Goal: Browse casually: Explore the website without a specific task or goal

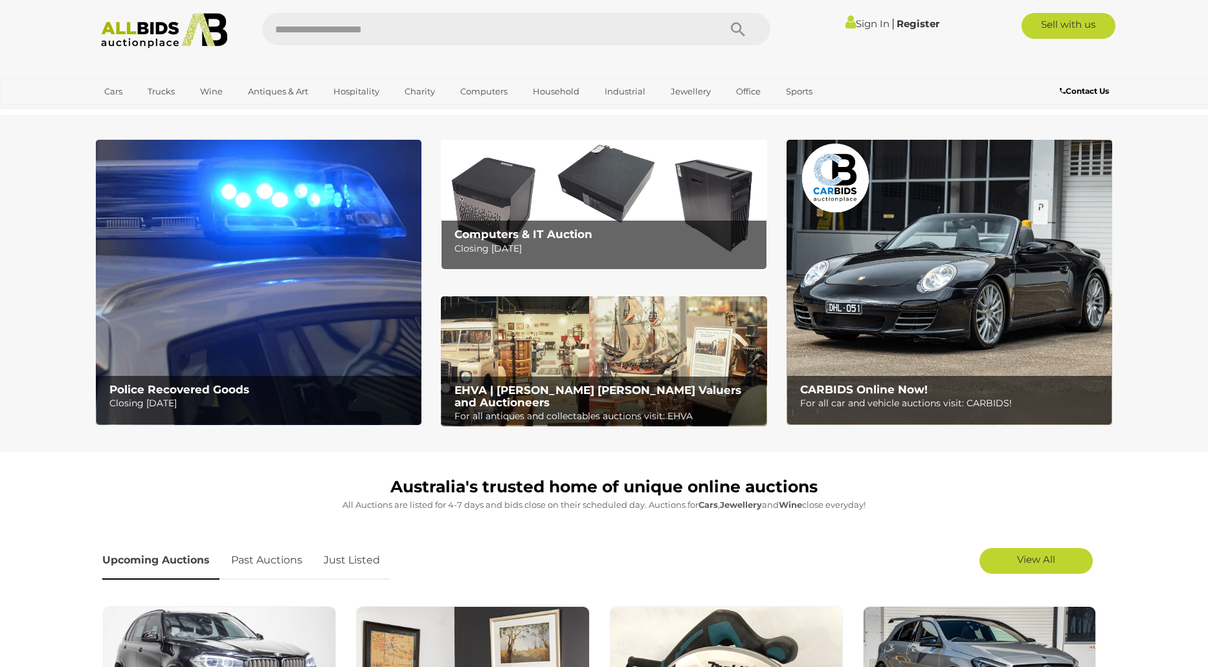
click at [859, 19] on link "Sign In" at bounding box center [867, 23] width 44 height 12
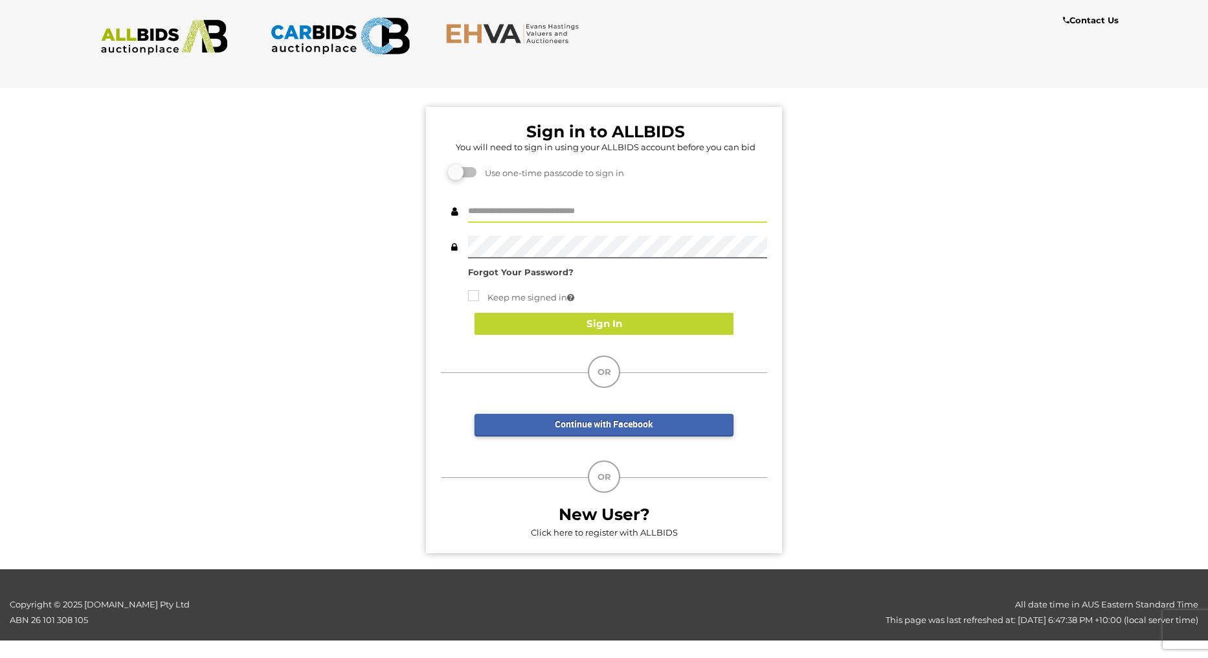
click at [551, 210] on input "text" at bounding box center [617, 211] width 299 height 23
type input "*****"
click at [532, 262] on div "***** Forgot Your Password? Keep me signed in Sign In" at bounding box center [604, 240] width 326 height 80
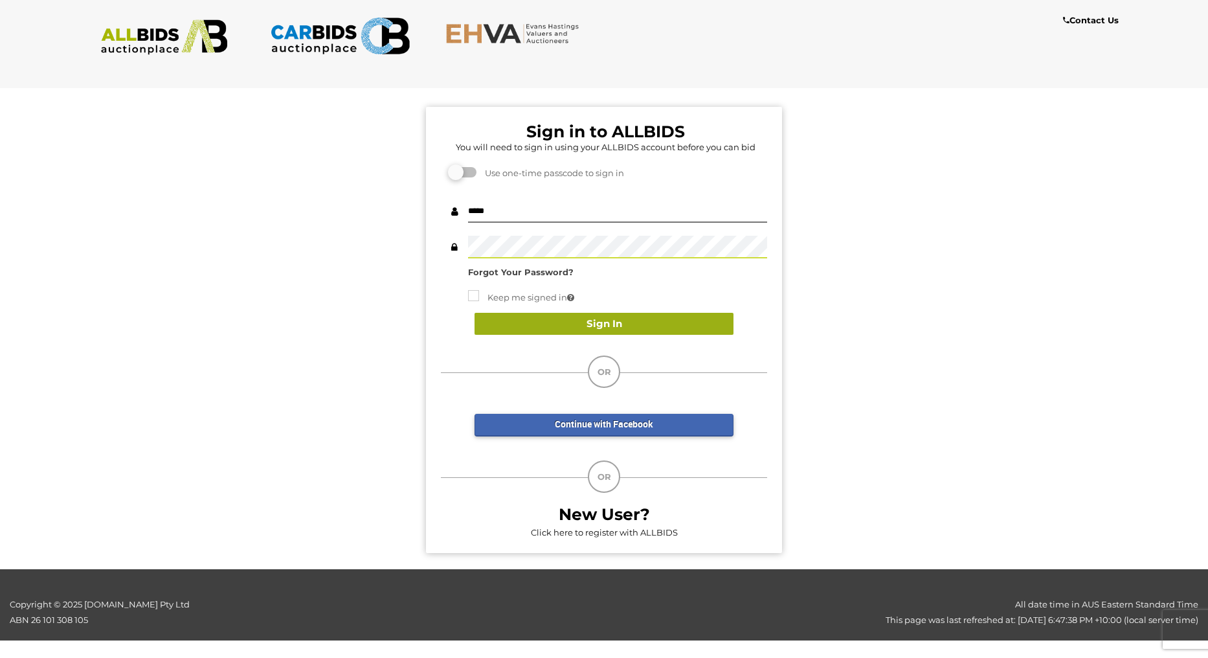
click at [552, 313] on button "Sign In" at bounding box center [604, 324] width 259 height 23
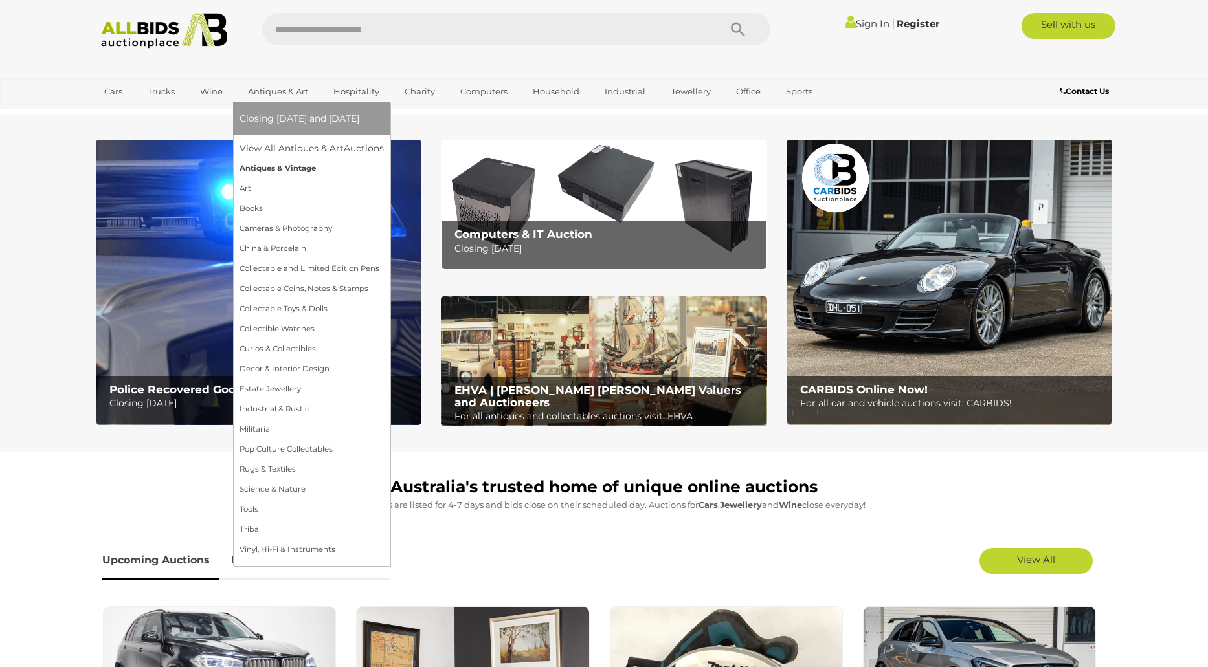
click at [282, 168] on link "Antiques & Vintage" at bounding box center [312, 169] width 144 height 20
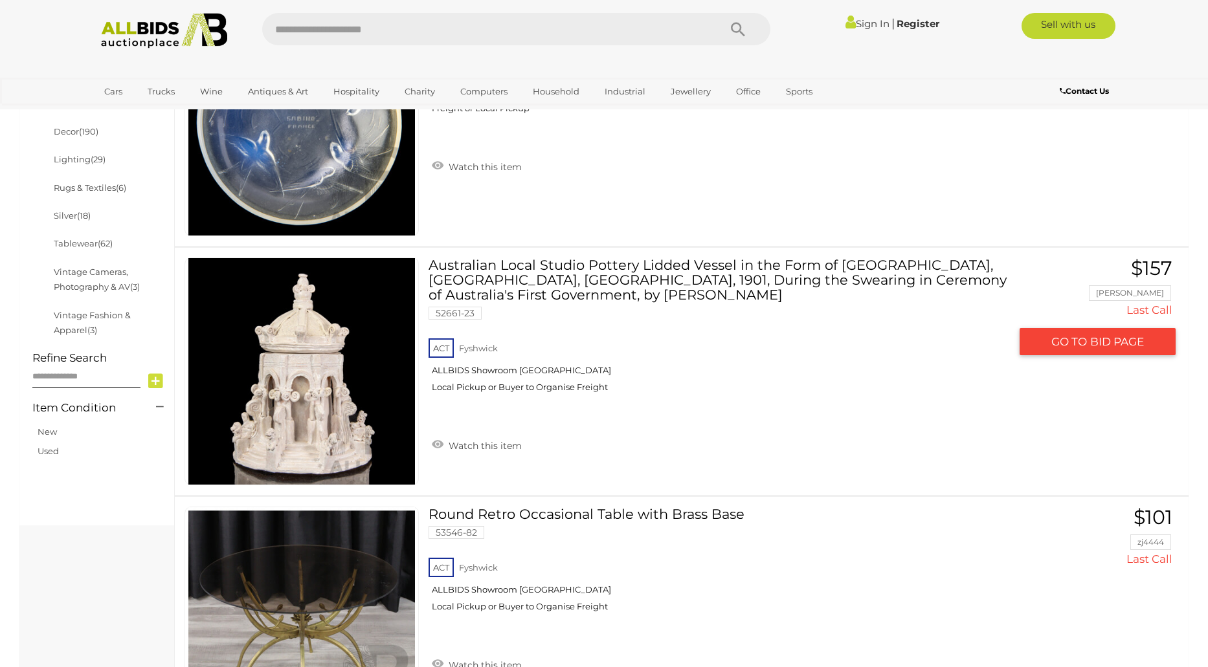
scroll to position [518, 0]
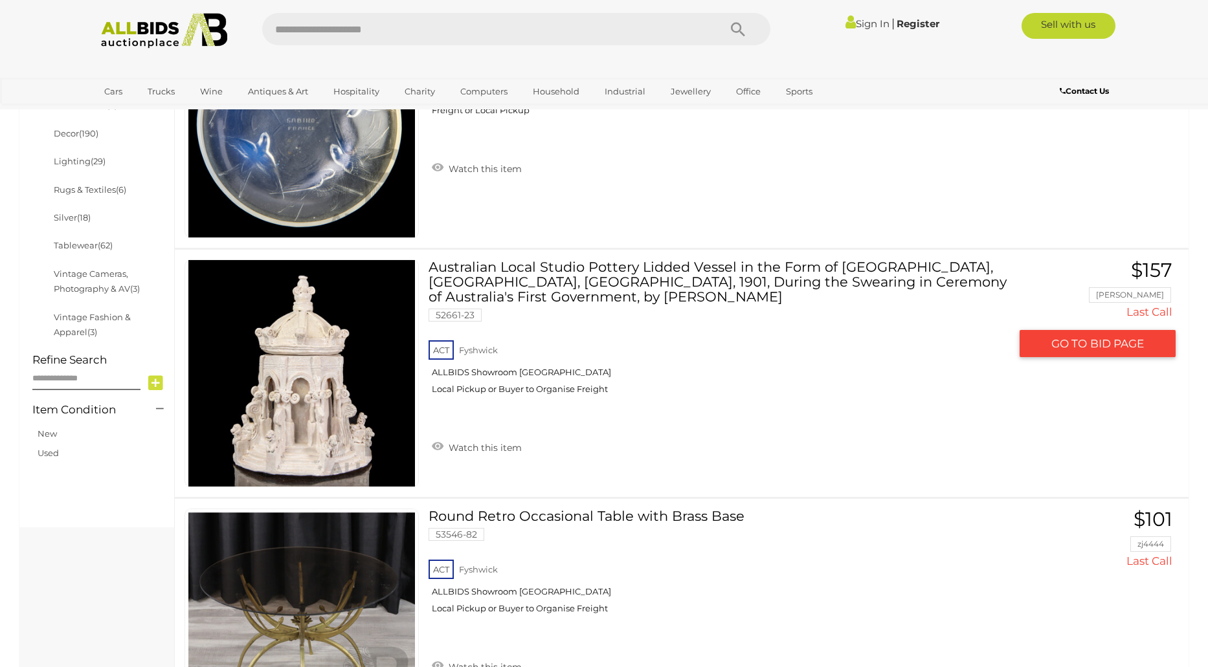
click at [346, 366] on link at bounding box center [302, 374] width 234 height 228
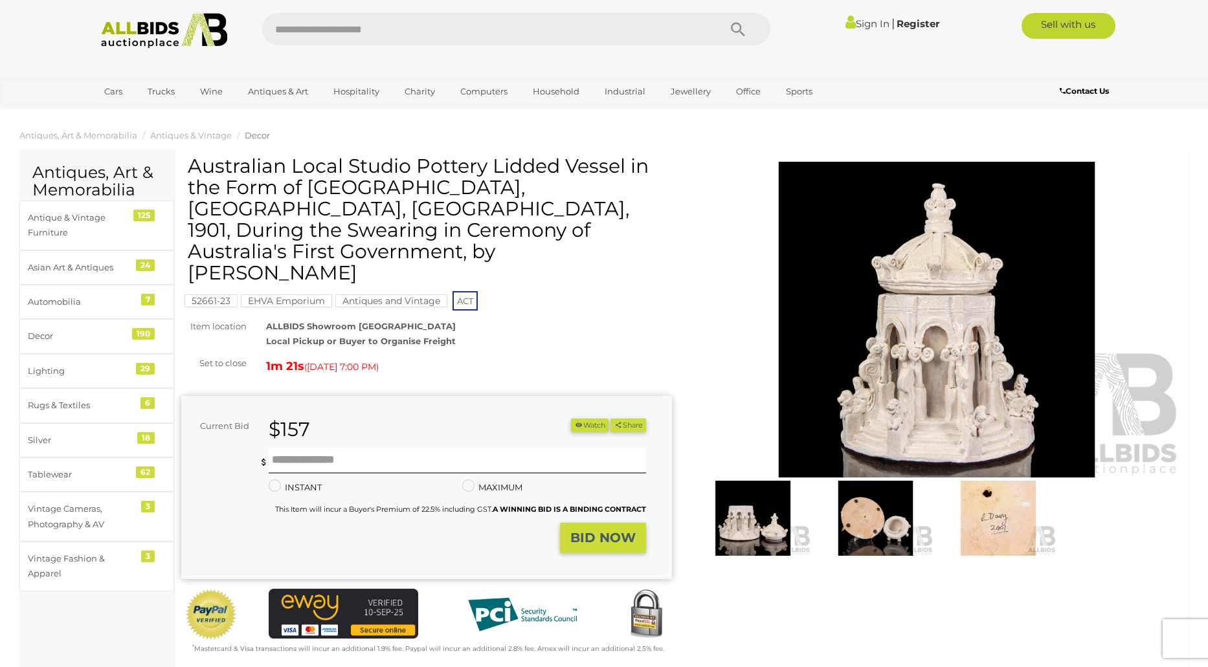
click at [864, 504] on img at bounding box center [876, 518] width 117 height 75
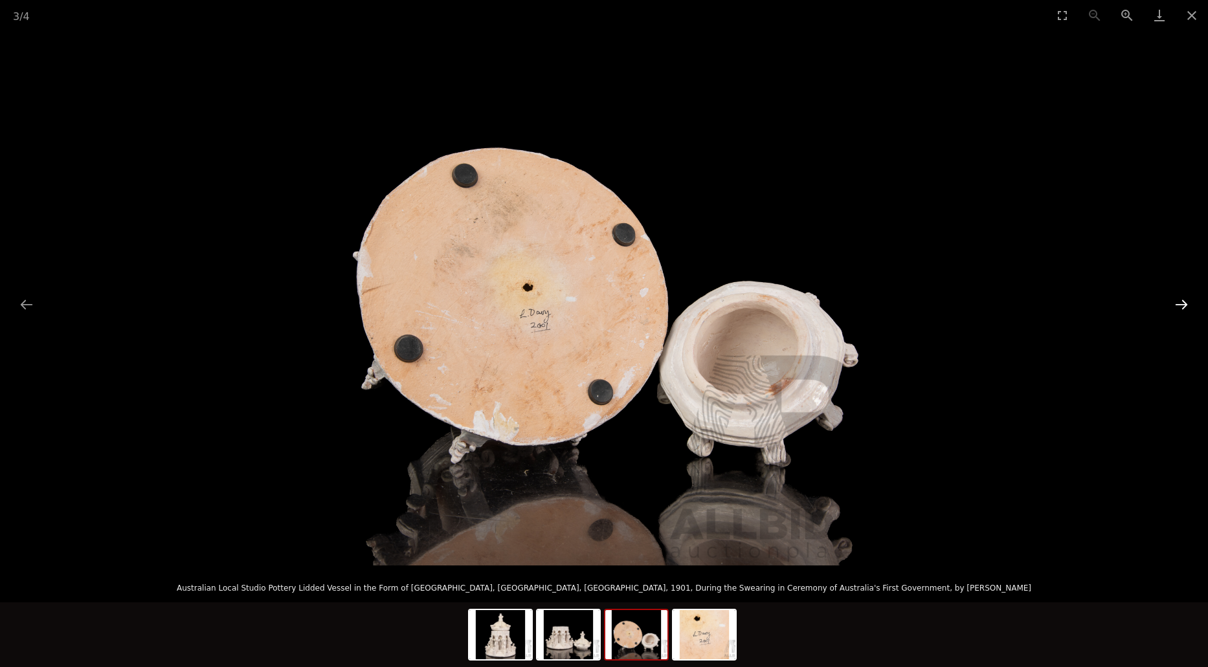
click at [1177, 302] on button "Next slide" at bounding box center [1181, 304] width 27 height 25
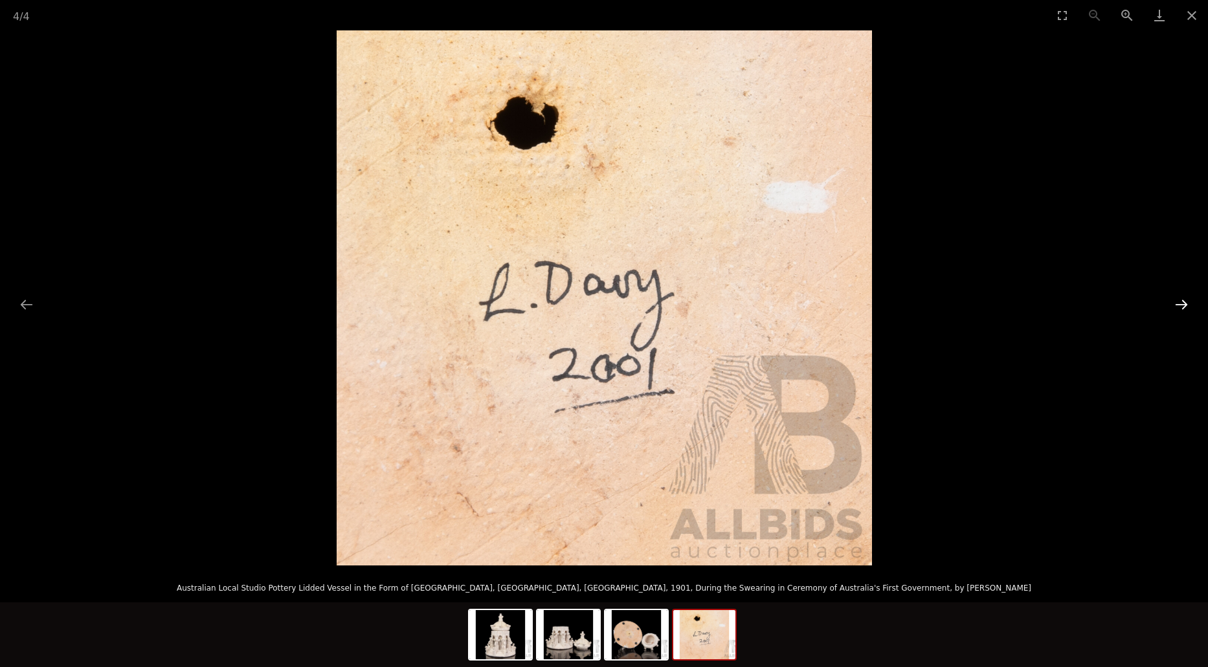
click at [1177, 302] on button "Next slide" at bounding box center [1181, 304] width 27 height 25
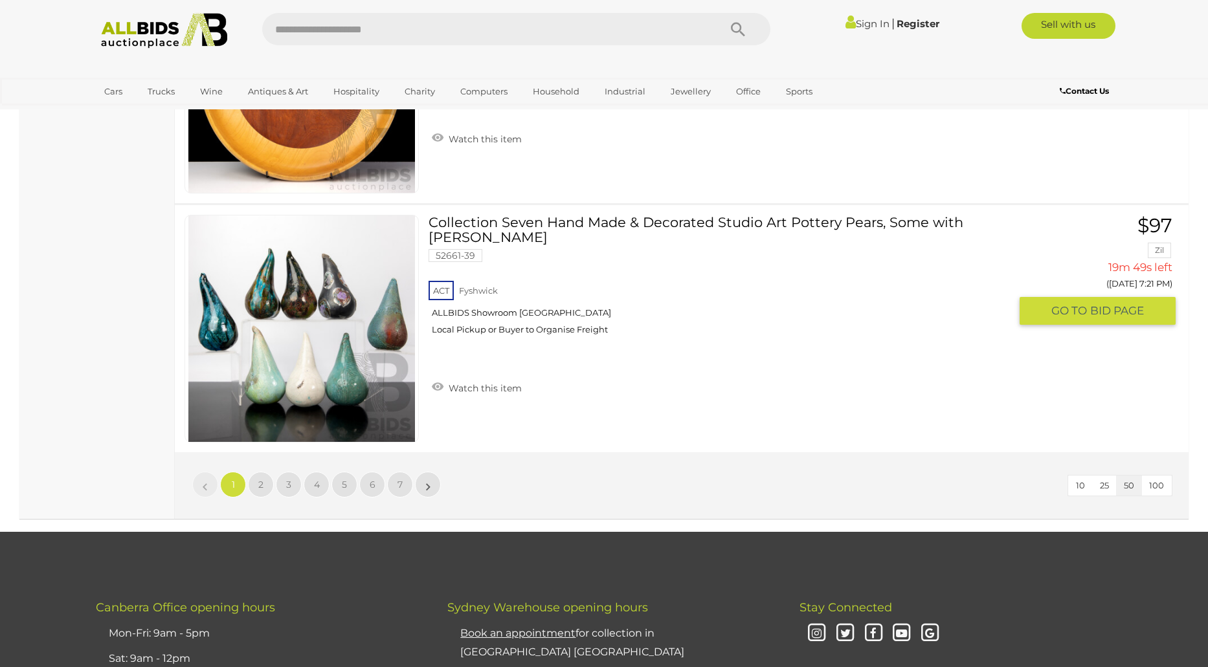
scroll to position [12288, 0]
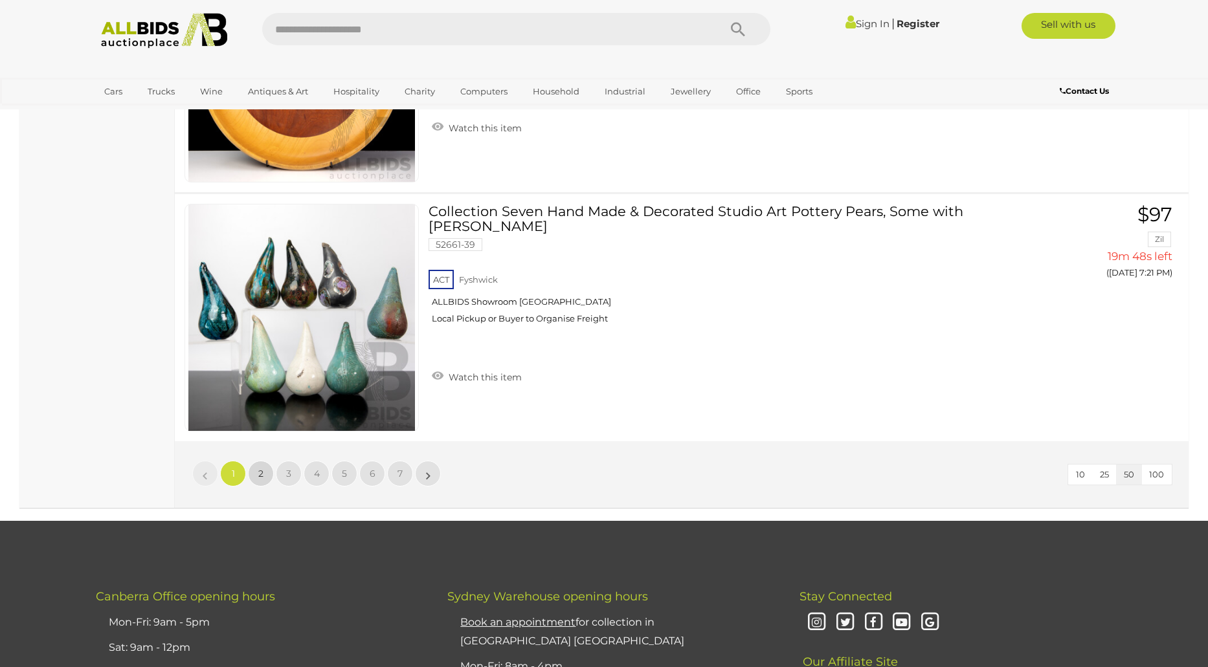
click at [261, 470] on span "2" at bounding box center [260, 474] width 5 height 12
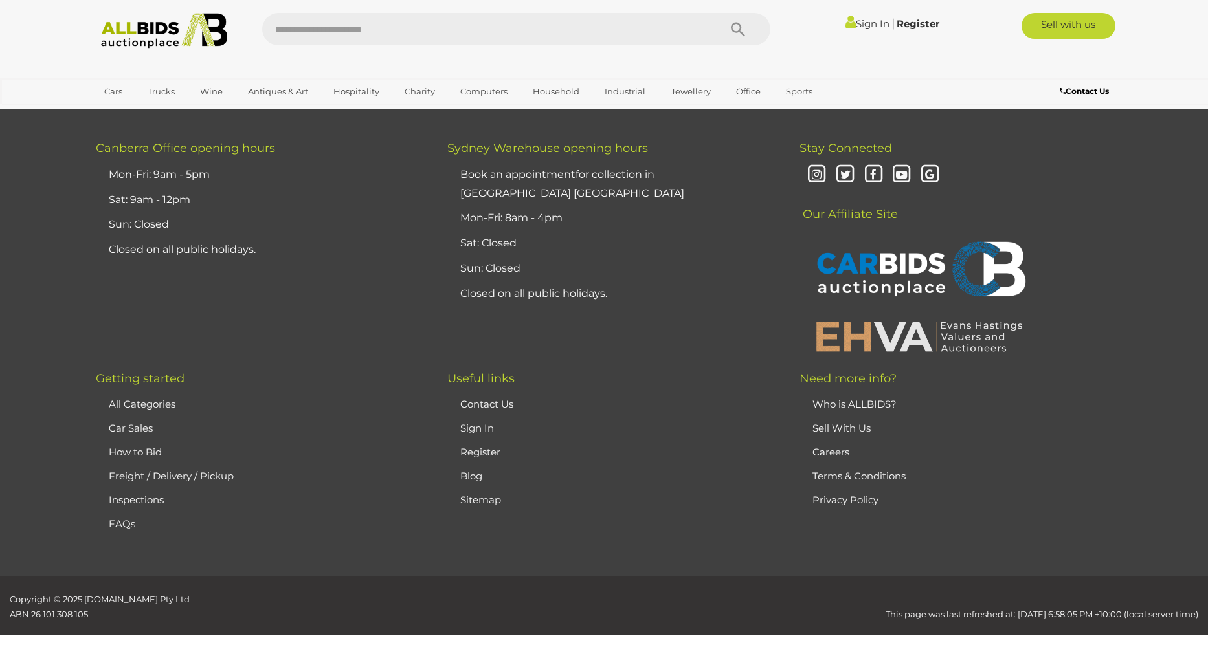
scroll to position [138, 0]
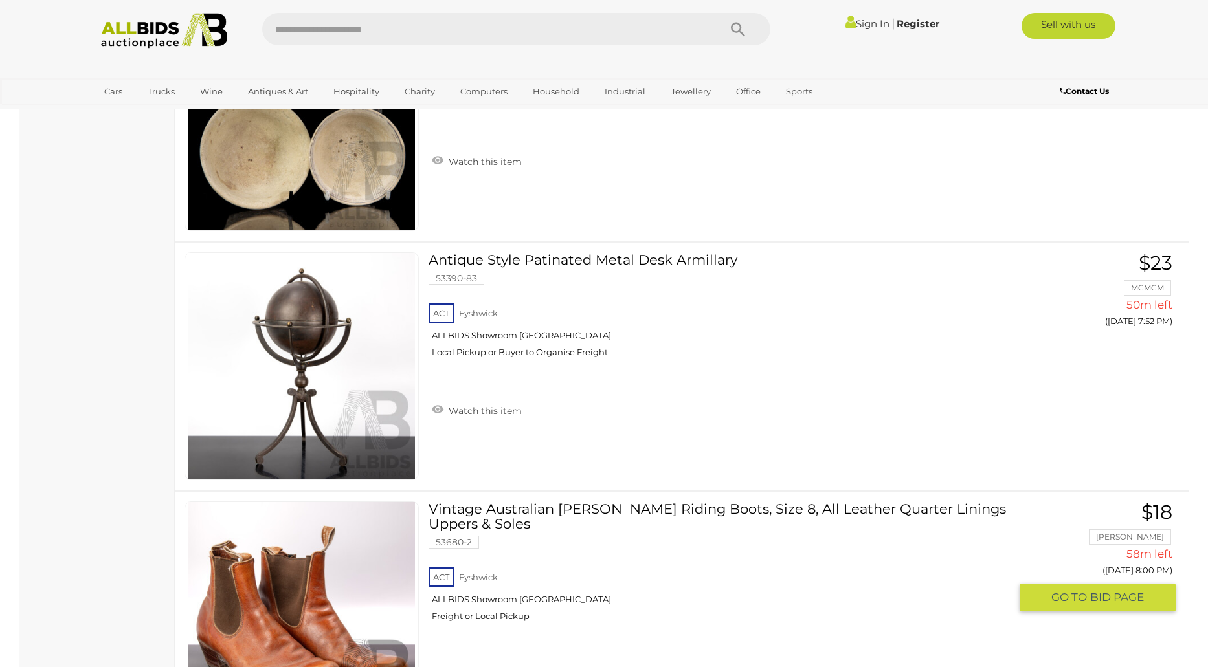
scroll to position [6417, 0]
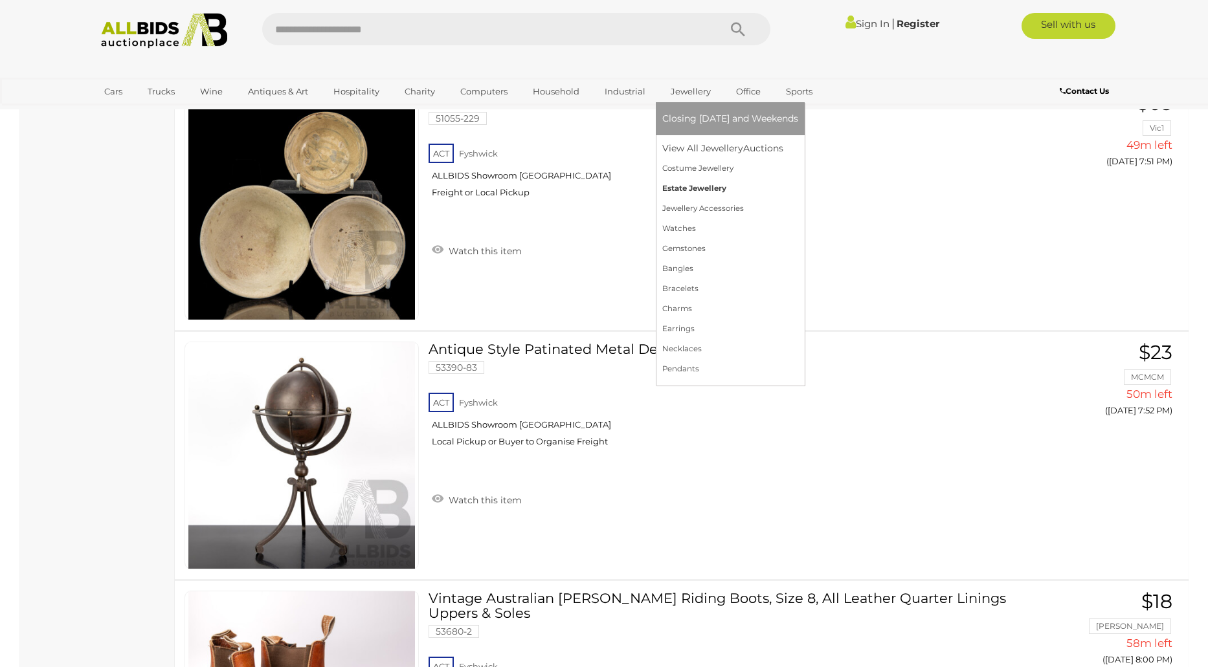
click at [678, 189] on link "Estate Jewellery" at bounding box center [730, 189] width 136 height 20
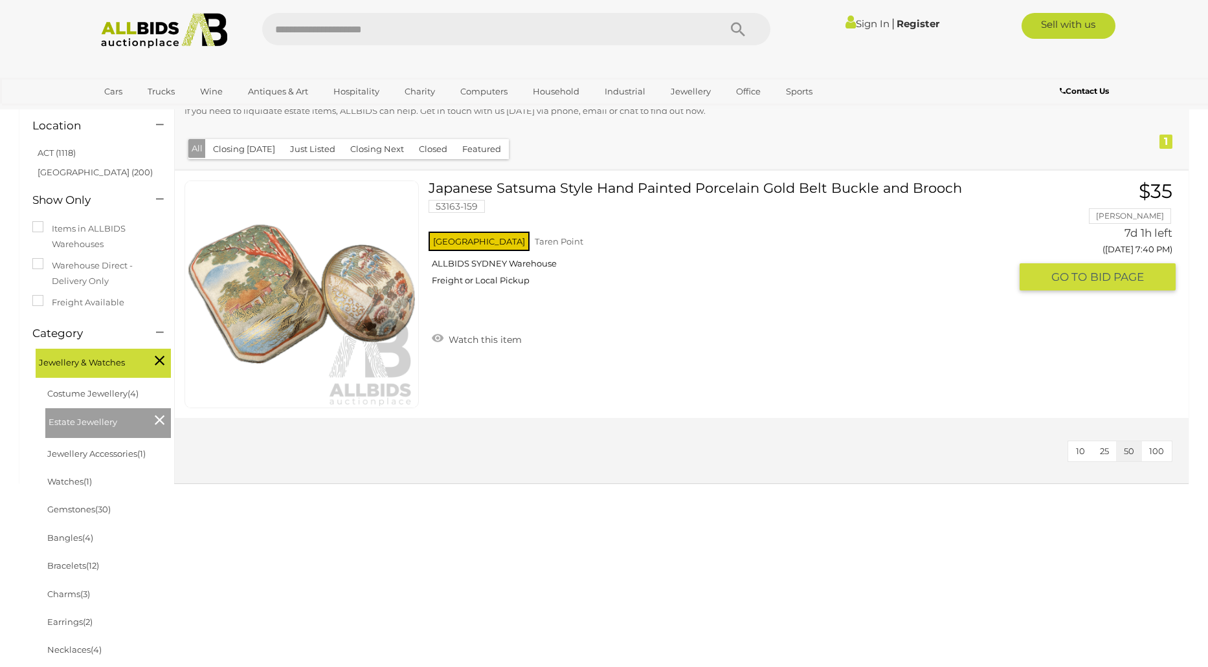
scroll to position [65, 0]
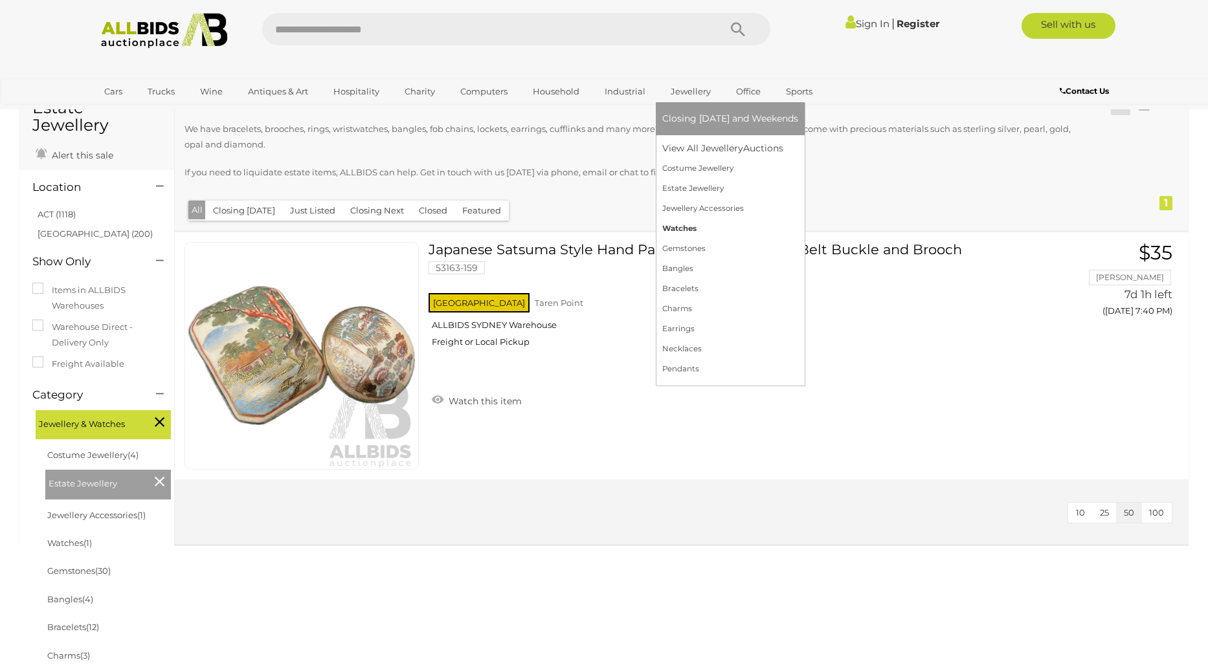
click at [673, 223] on link "Watches" at bounding box center [730, 229] width 136 height 20
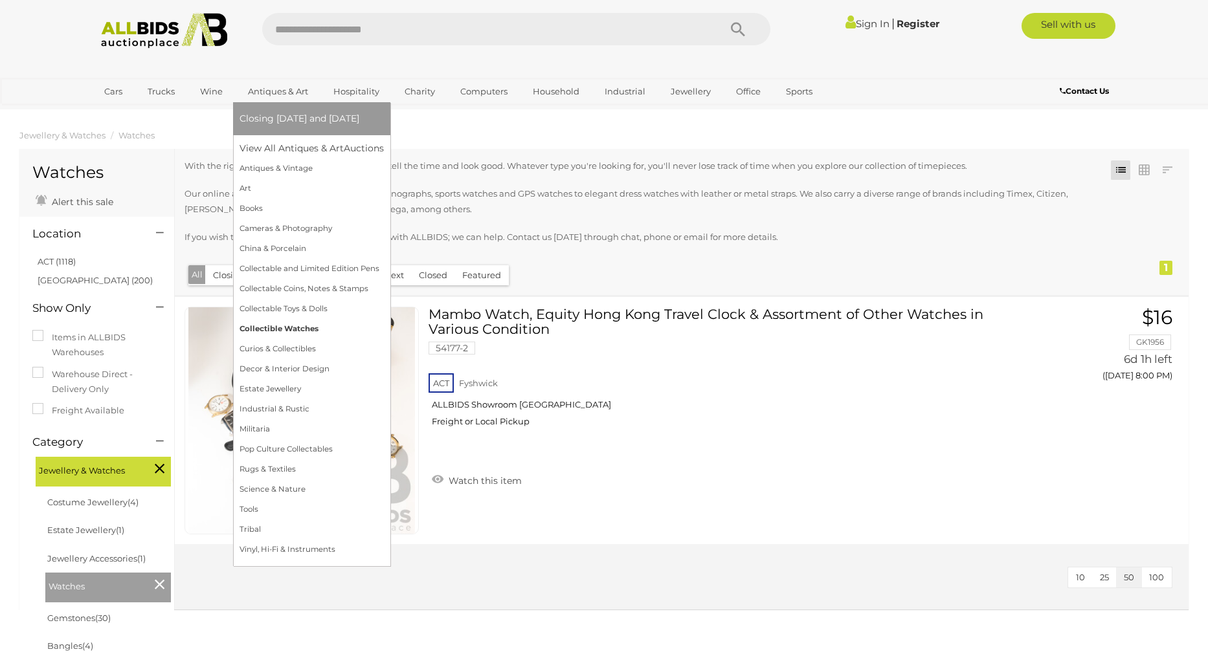
click at [278, 324] on link "Collectible Watches" at bounding box center [312, 329] width 144 height 20
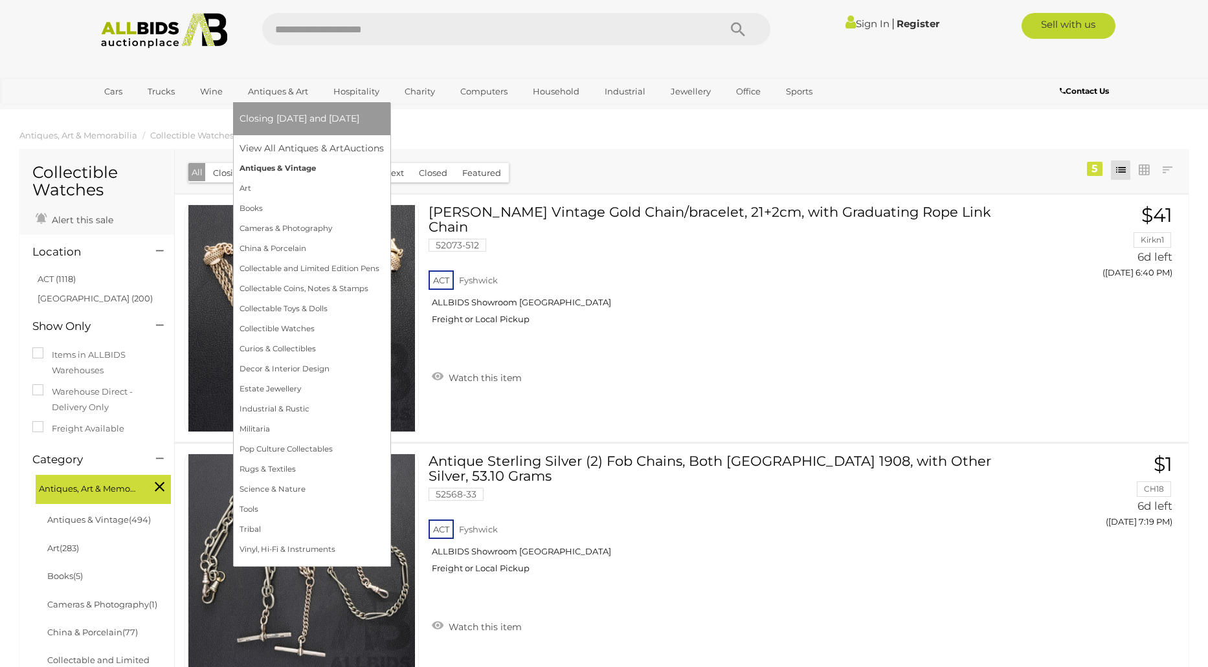
click at [247, 164] on link "Antiques & Vintage" at bounding box center [312, 169] width 144 height 20
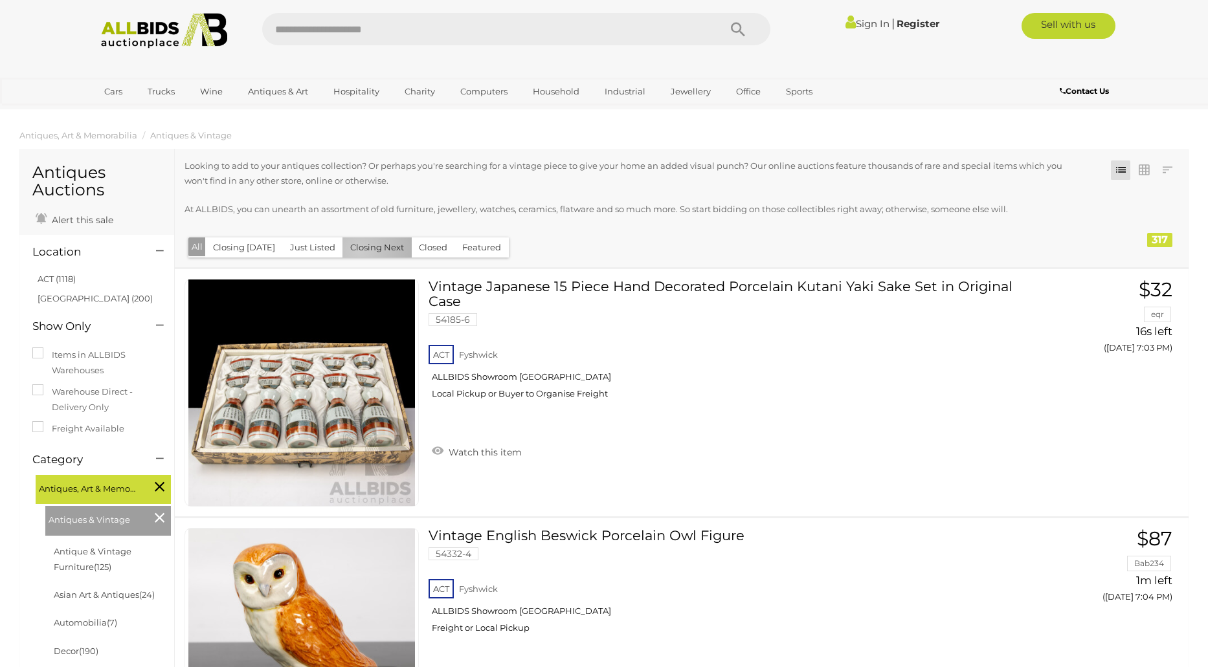
click at [355, 252] on button "Closing Next" at bounding box center [376, 248] width 69 height 20
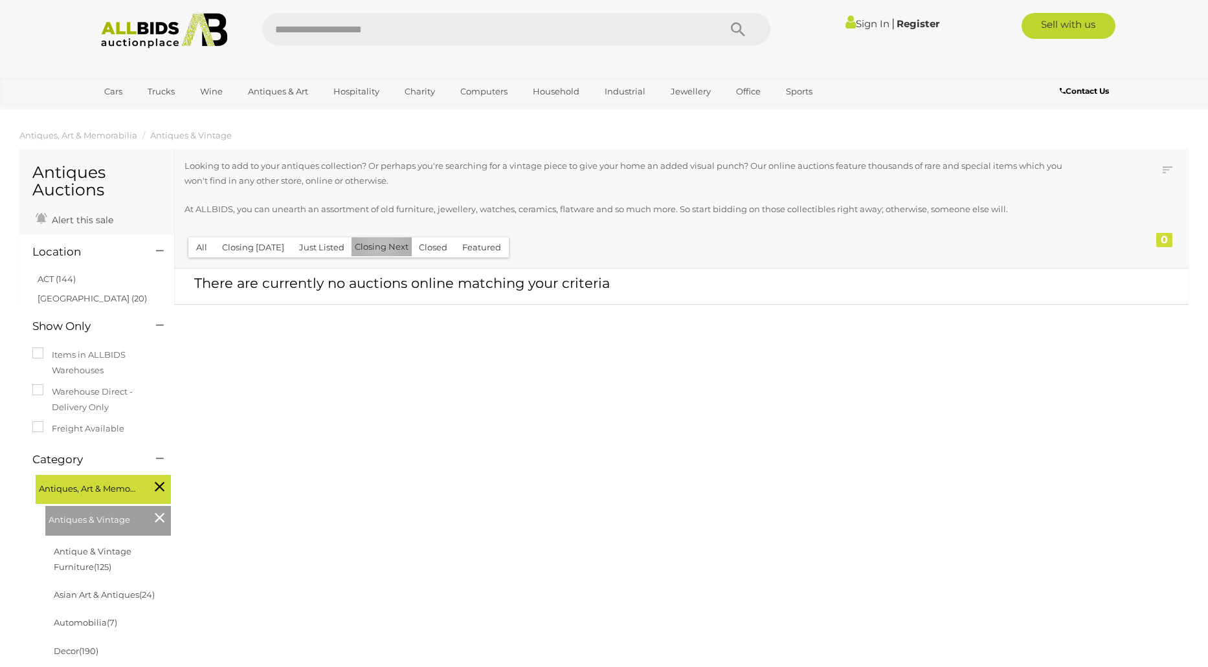
click at [376, 247] on button "Closing Next" at bounding box center [382, 247] width 60 height 19
click at [268, 247] on button "Closing Today" at bounding box center [253, 248] width 78 height 20
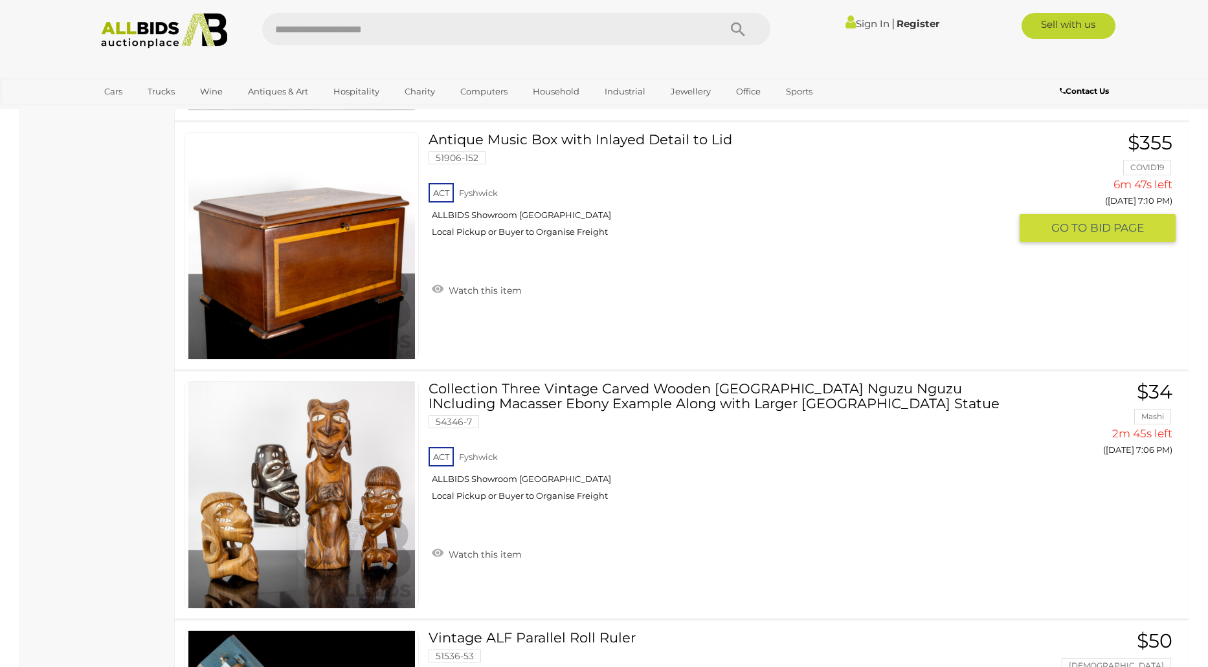
scroll to position [1165, 0]
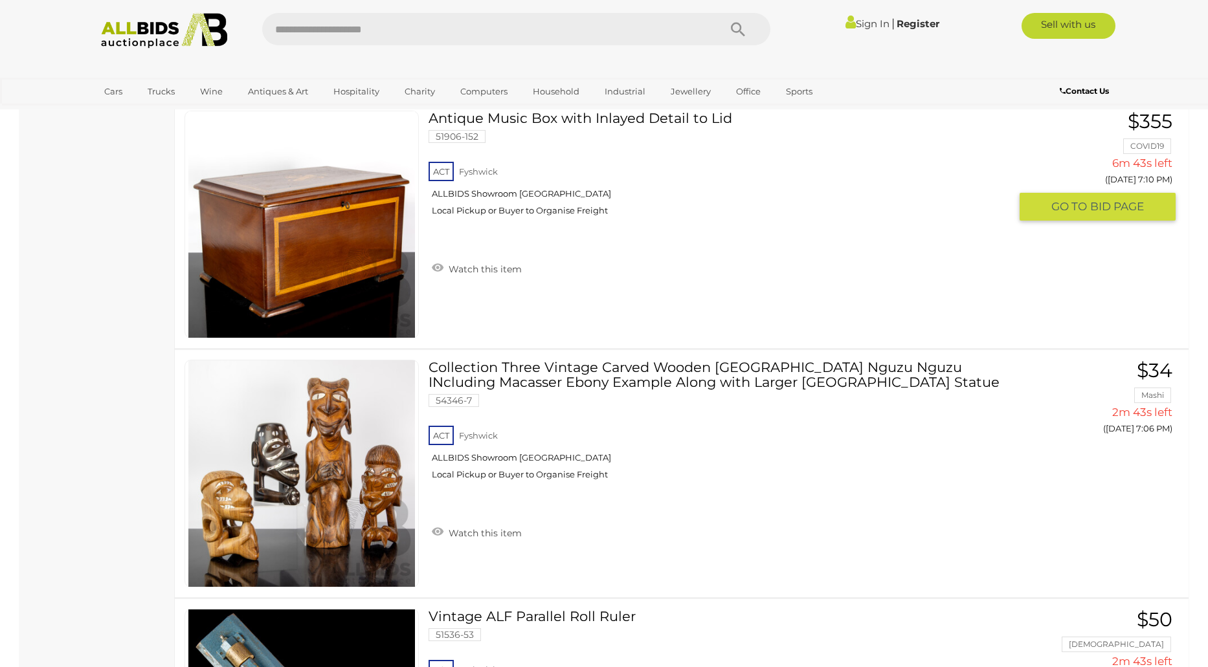
click at [350, 214] on link at bounding box center [302, 225] width 234 height 228
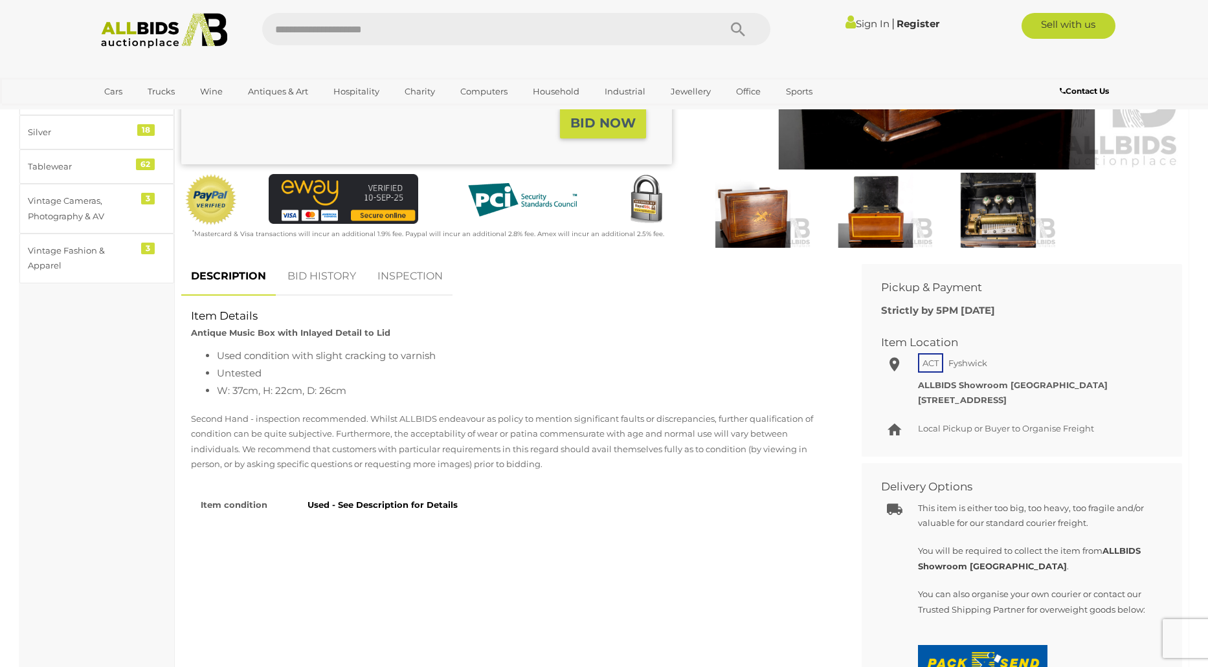
scroll to position [324, 0]
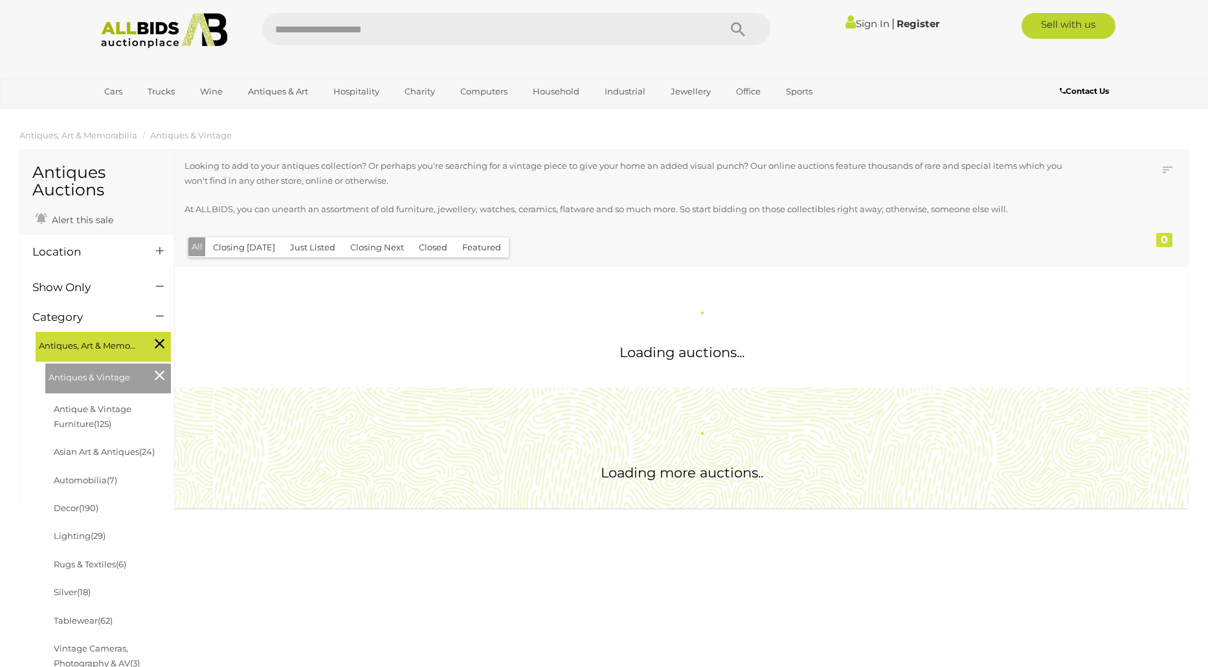
scroll to position [966, 0]
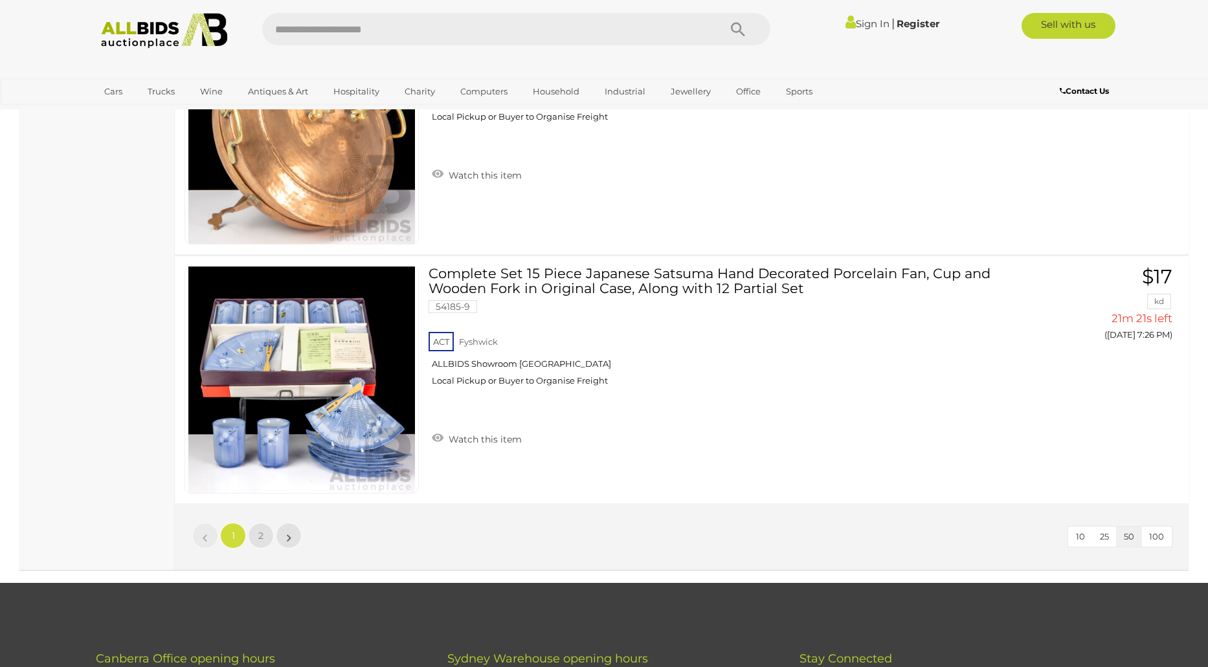
scroll to position [12291, 0]
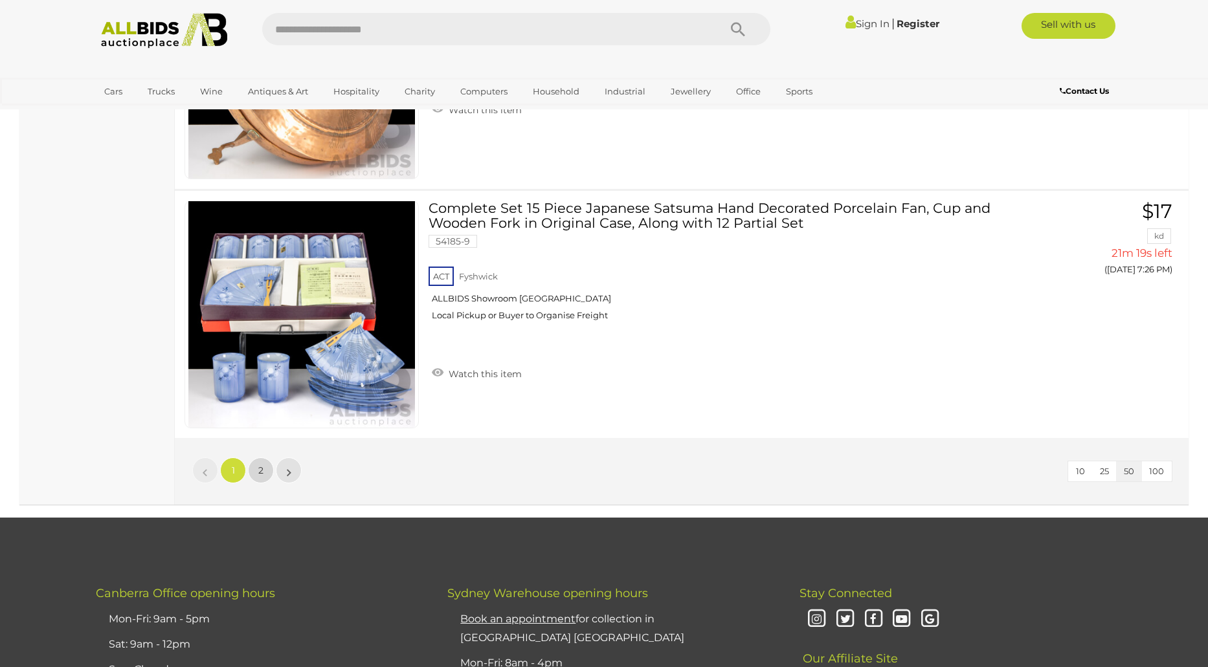
click at [264, 463] on link "2" at bounding box center [261, 471] width 26 height 26
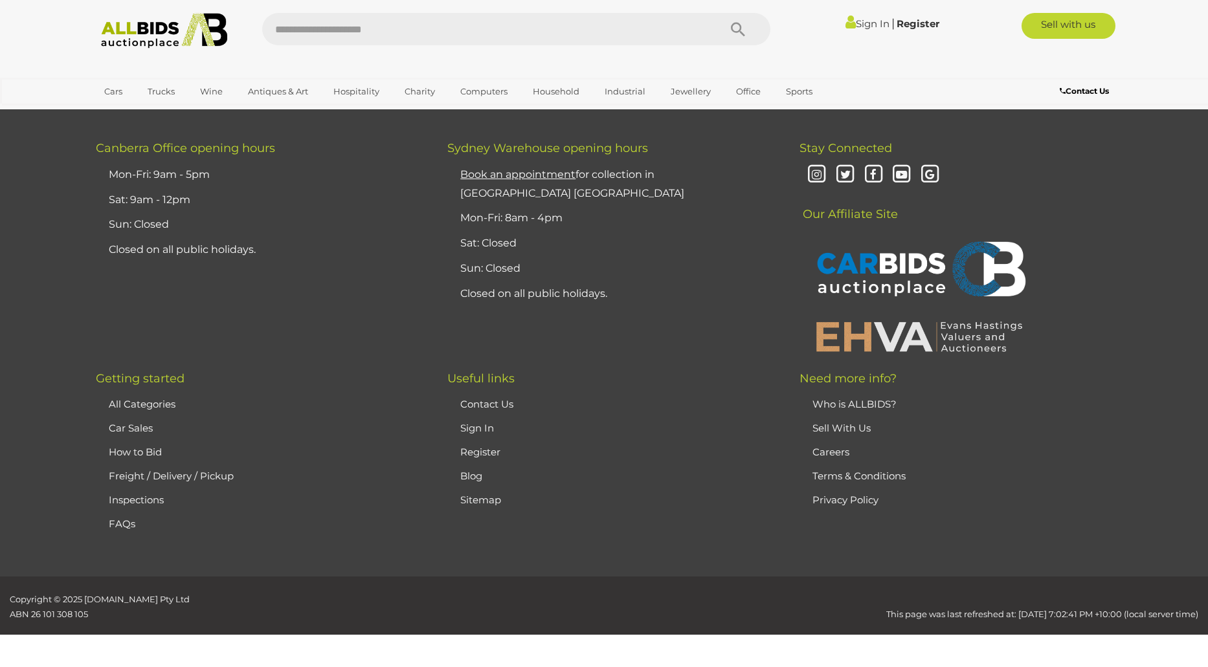
scroll to position [138, 0]
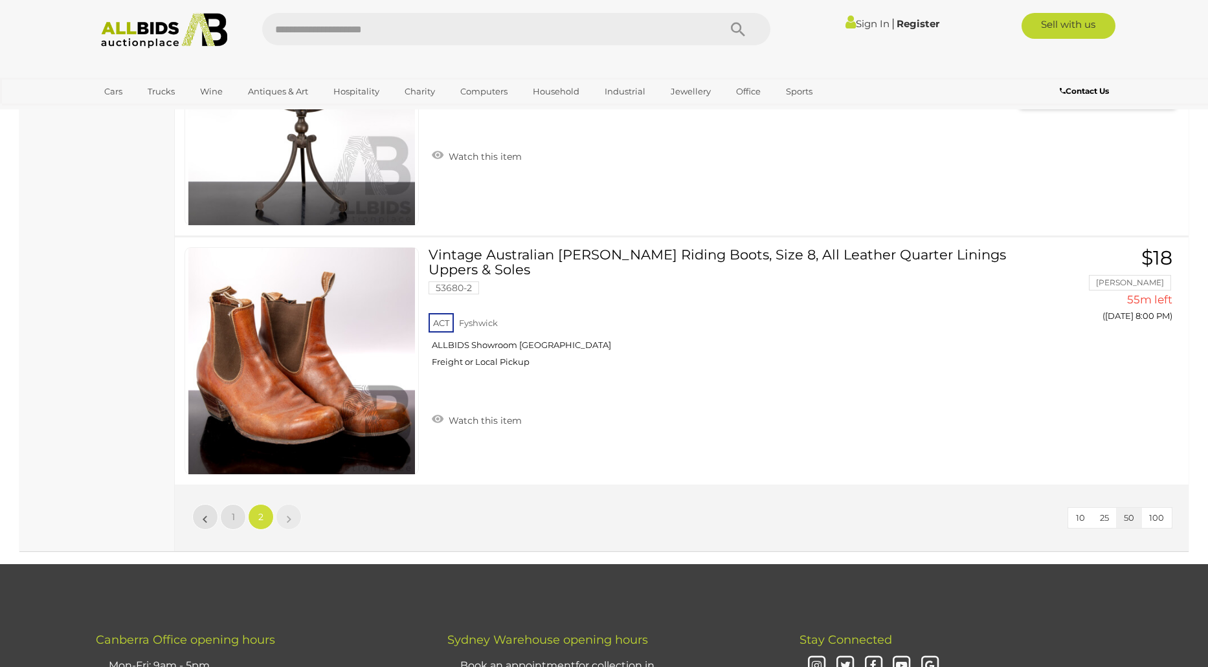
scroll to position [5317, 0]
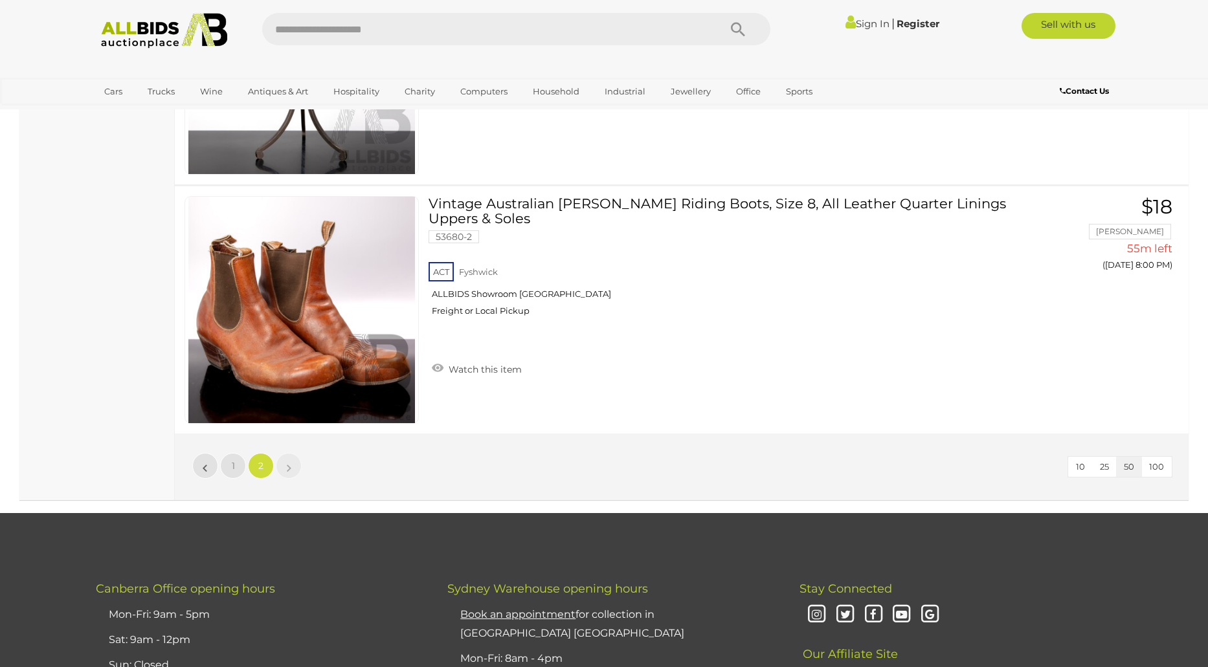
click at [287, 471] on li "»" at bounding box center [288, 466] width 25 height 26
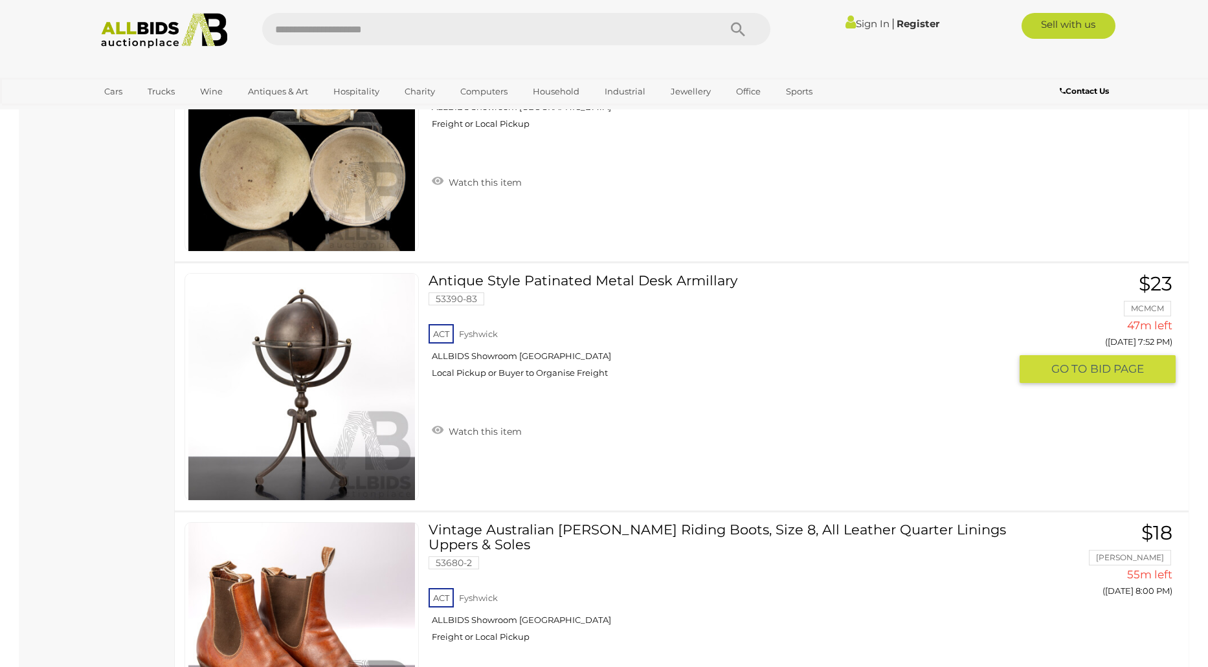
scroll to position [4864, 0]
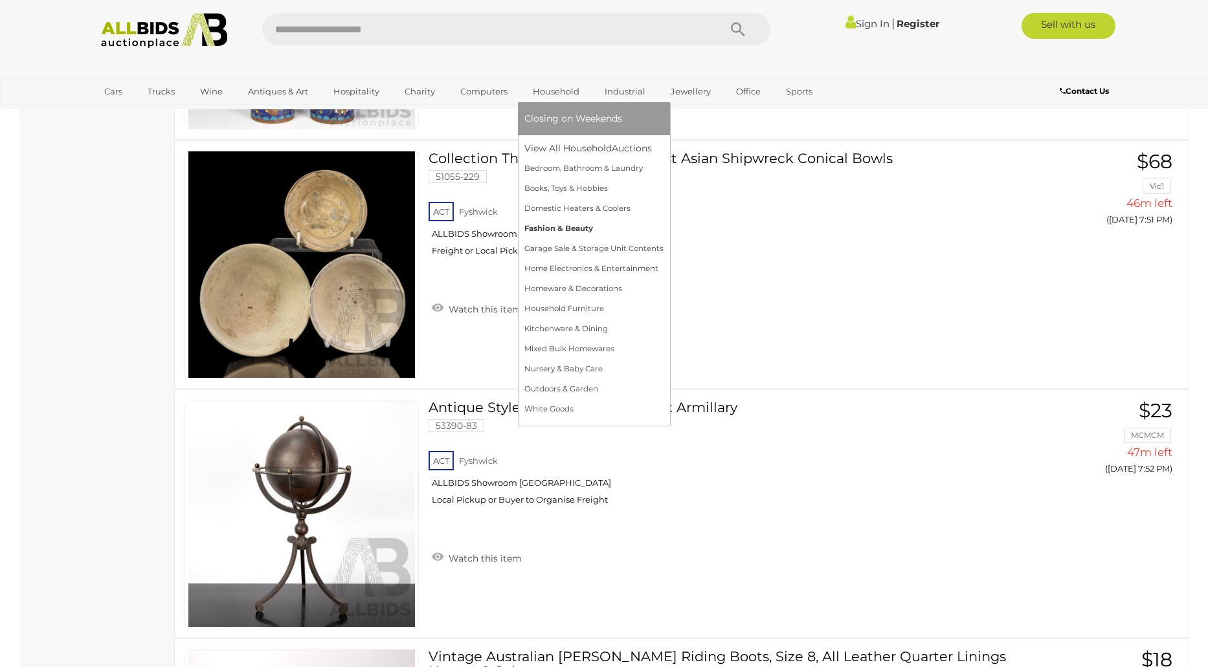
click at [563, 232] on link "Fashion & Beauty" at bounding box center [593, 229] width 139 height 20
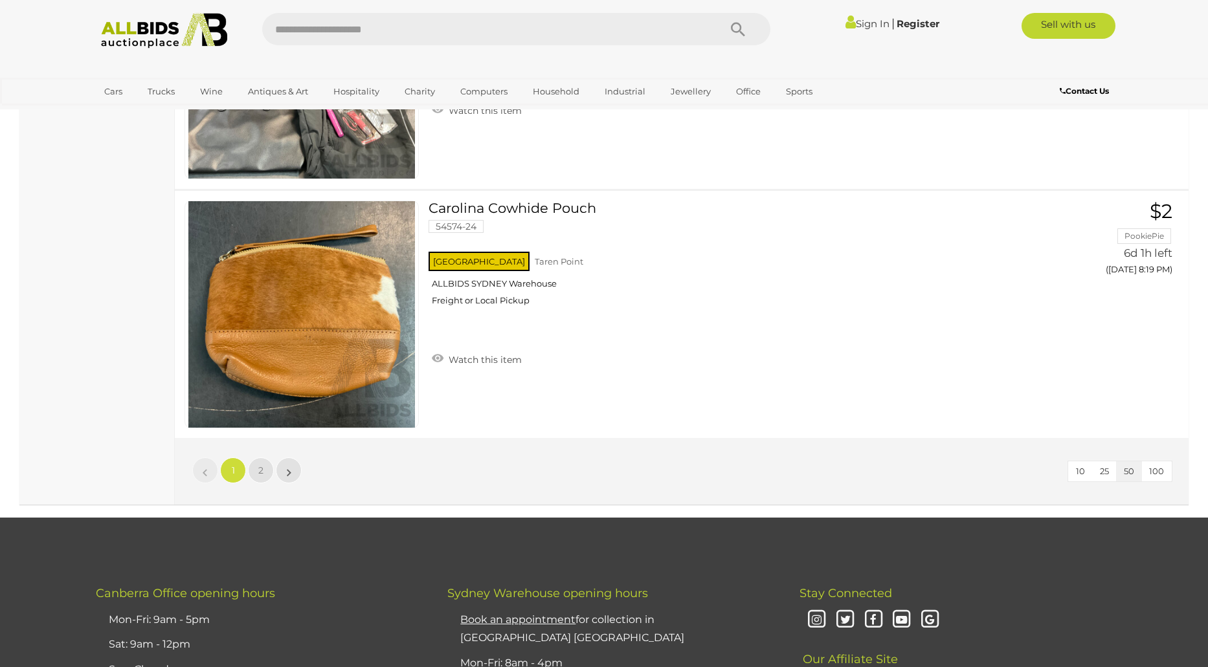
scroll to position [12430, 0]
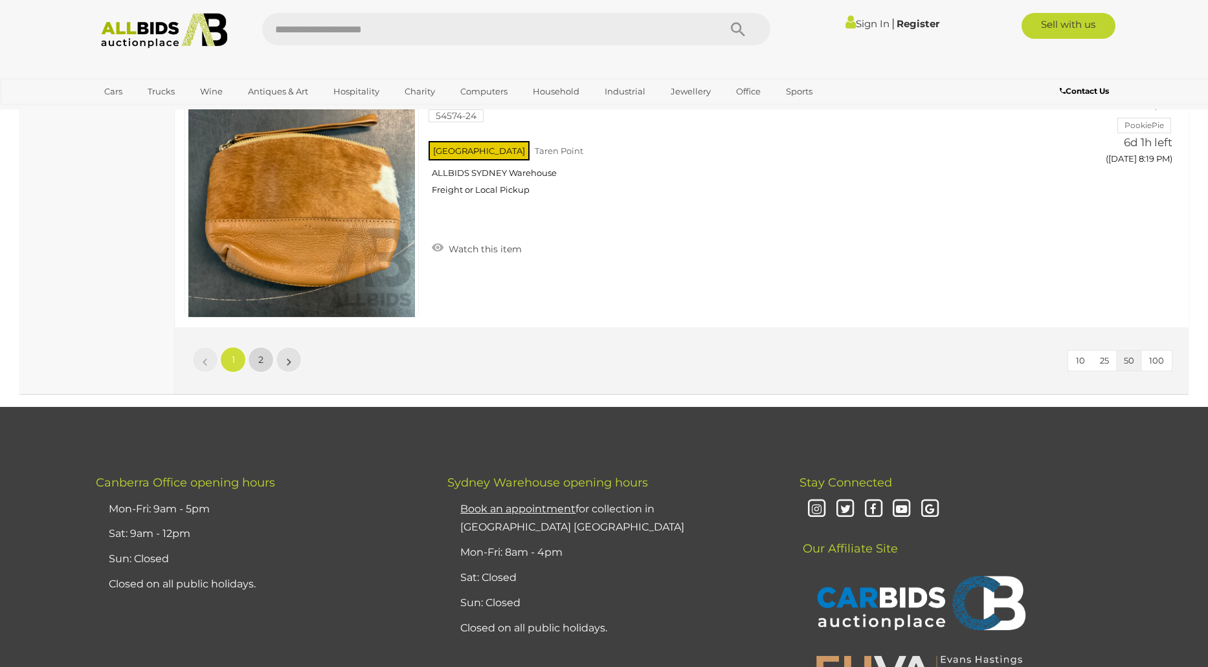
click at [262, 350] on link "2" at bounding box center [261, 360] width 26 height 26
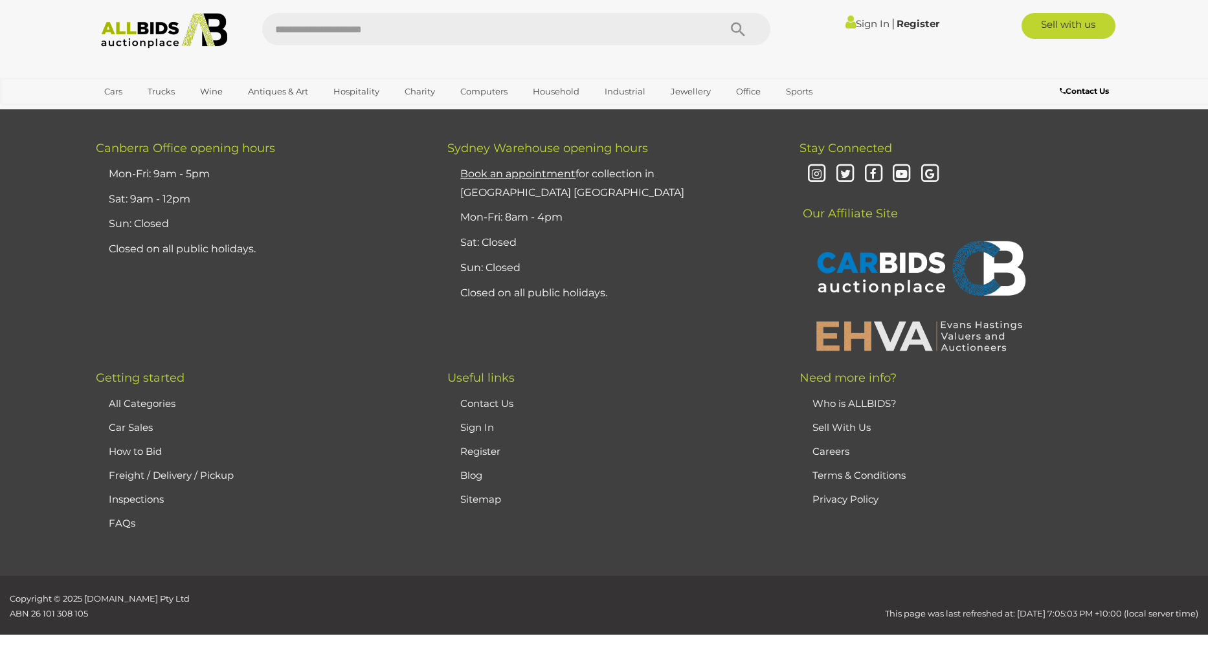
scroll to position [166, 0]
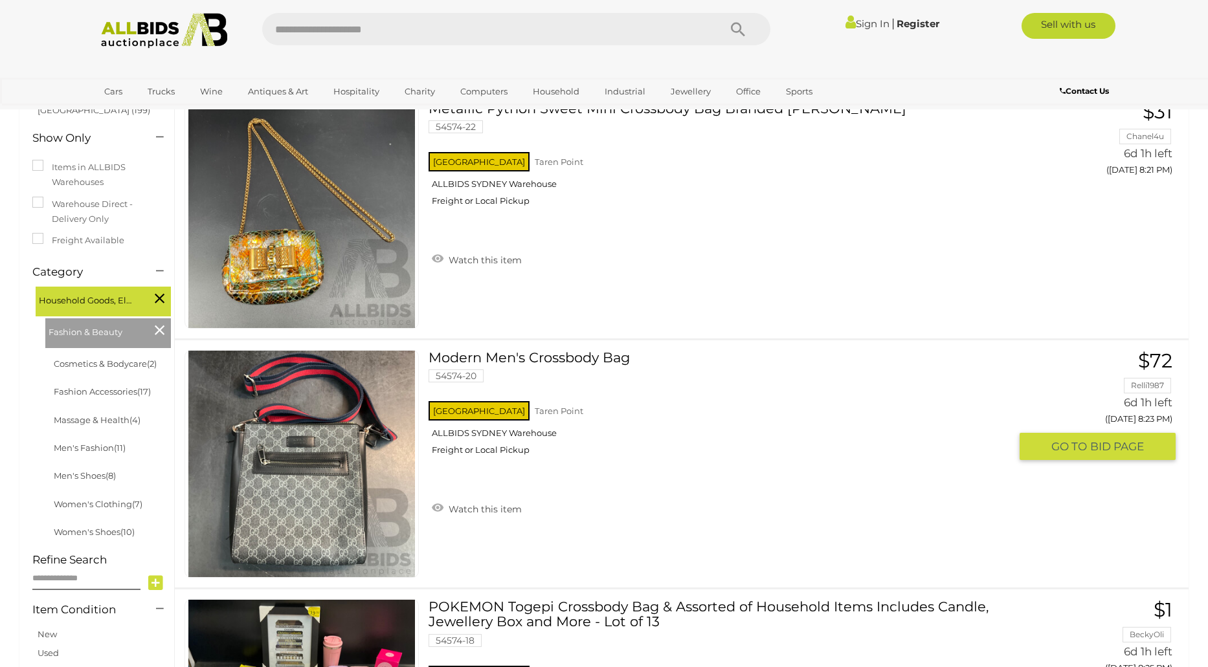
scroll to position [166, 0]
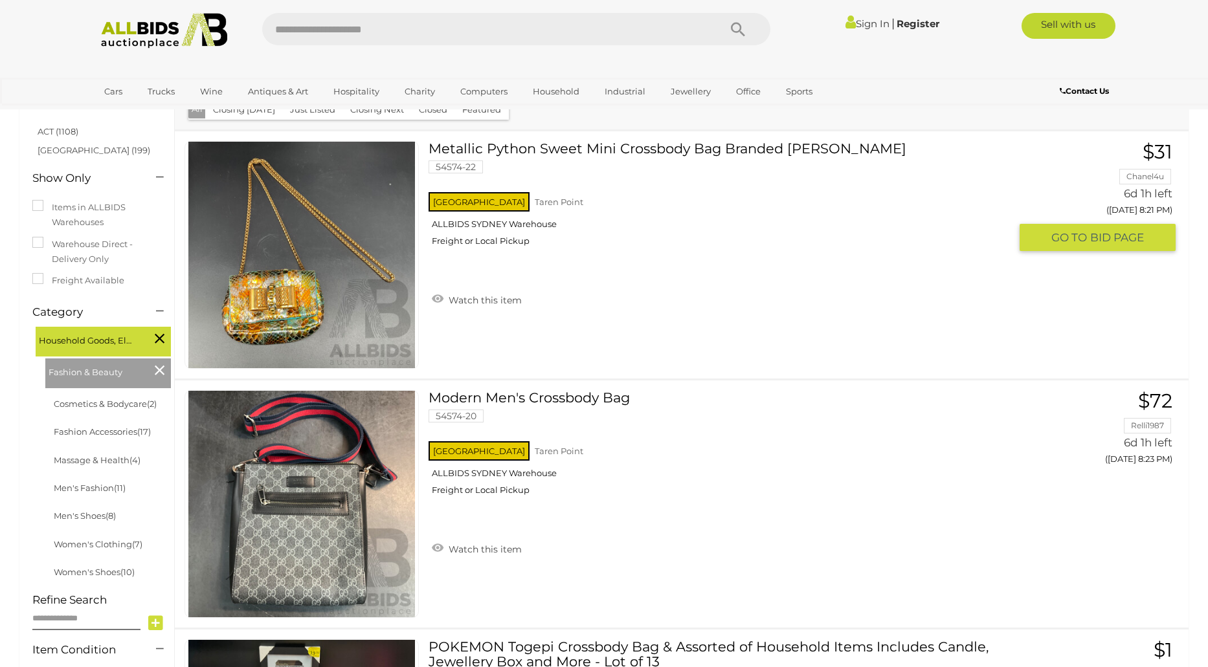
click at [281, 205] on link at bounding box center [302, 255] width 234 height 228
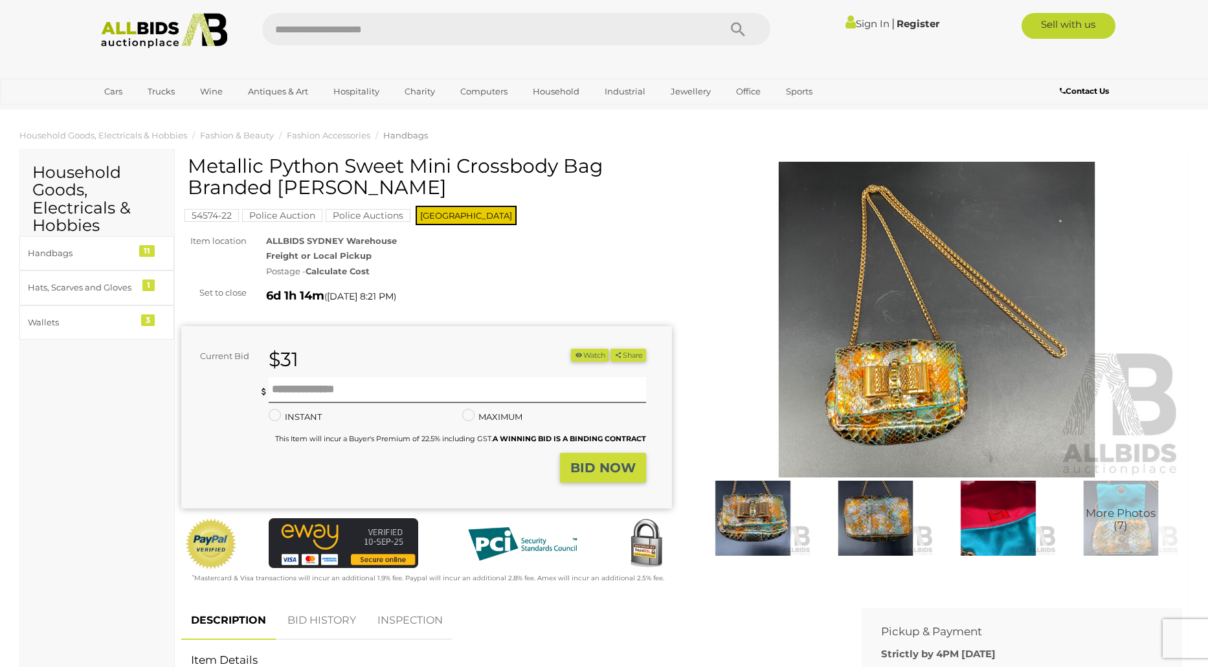
click at [726, 544] on img at bounding box center [753, 518] width 117 height 75
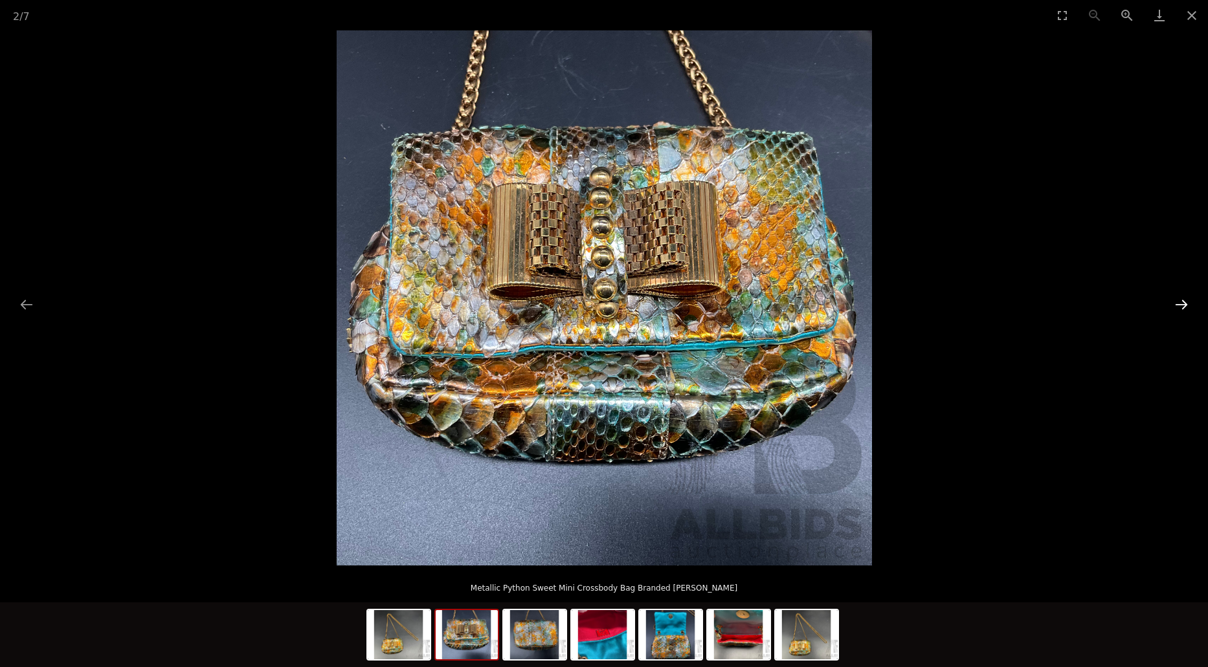
click at [1178, 304] on button "Next slide" at bounding box center [1181, 304] width 27 height 25
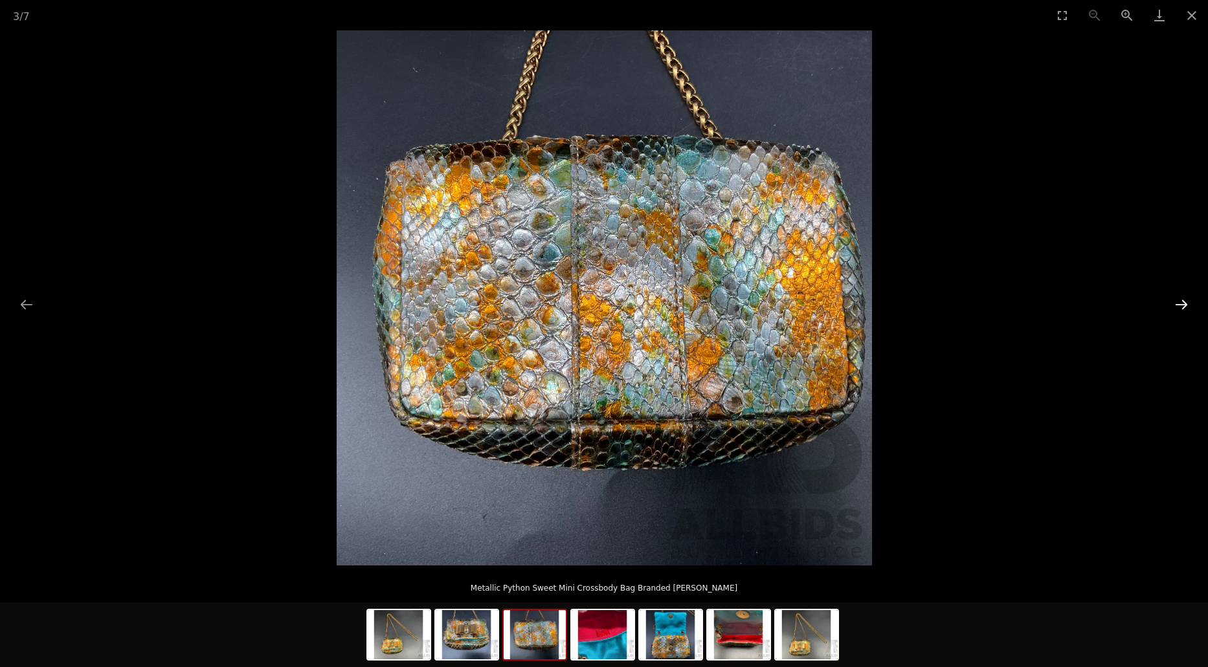
click at [1178, 304] on button "Next slide" at bounding box center [1181, 304] width 27 height 25
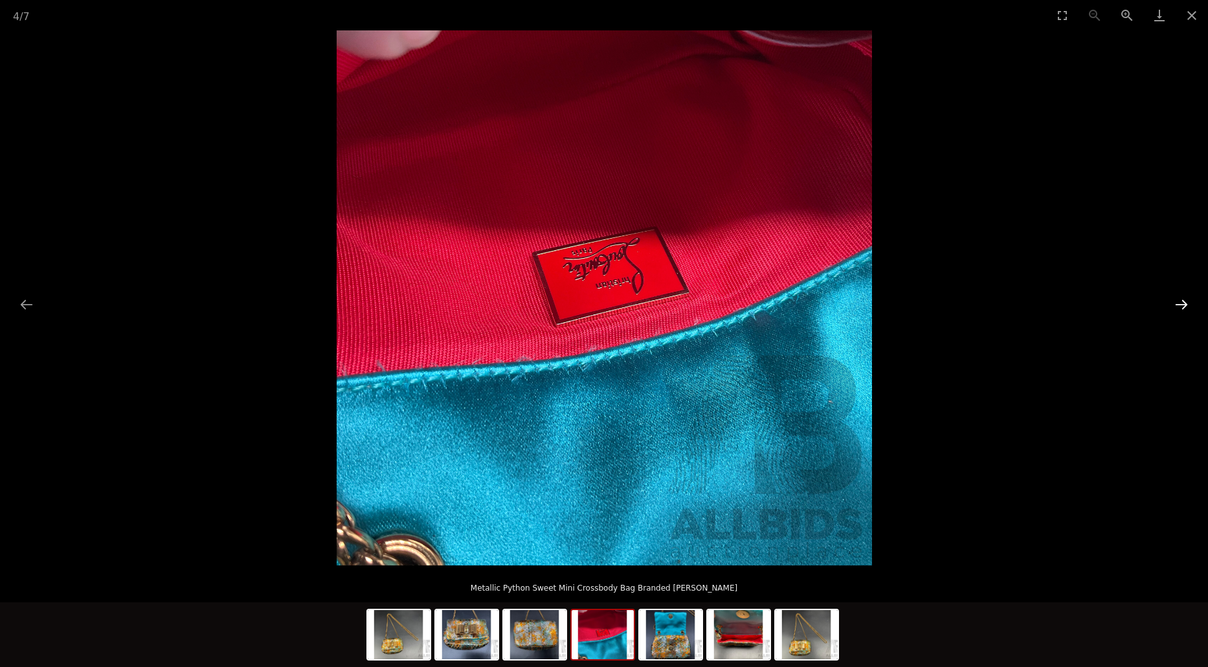
click at [1178, 304] on button "Next slide" at bounding box center [1181, 304] width 27 height 25
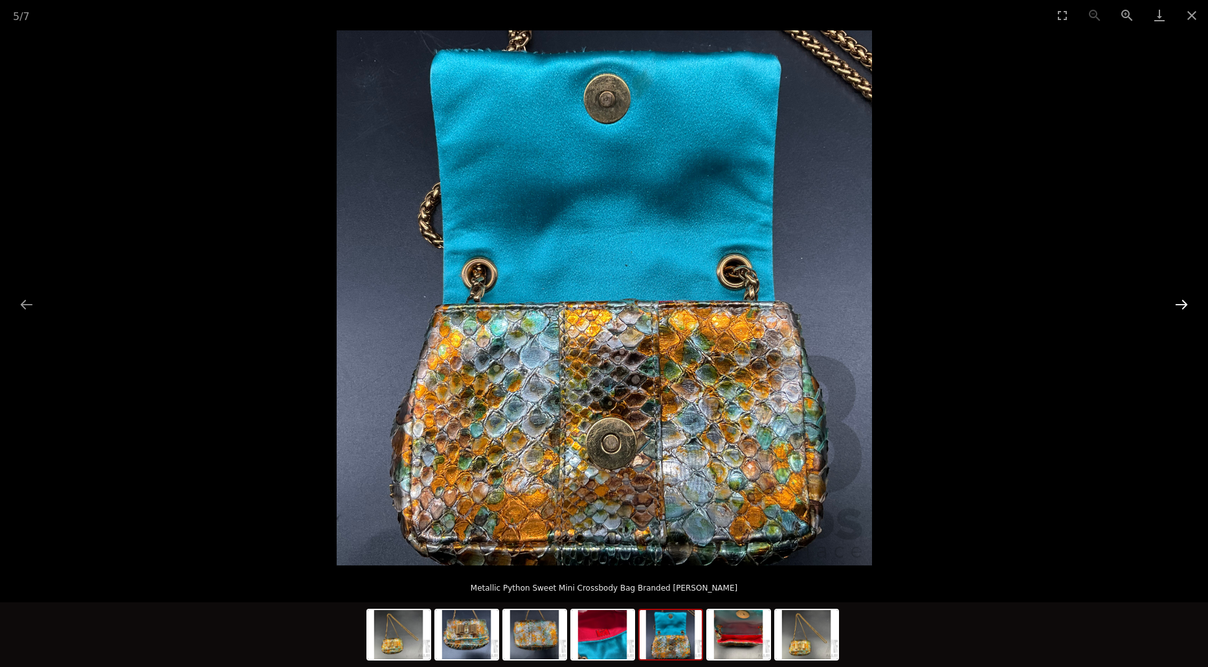
click at [1178, 304] on button "Next slide" at bounding box center [1181, 304] width 27 height 25
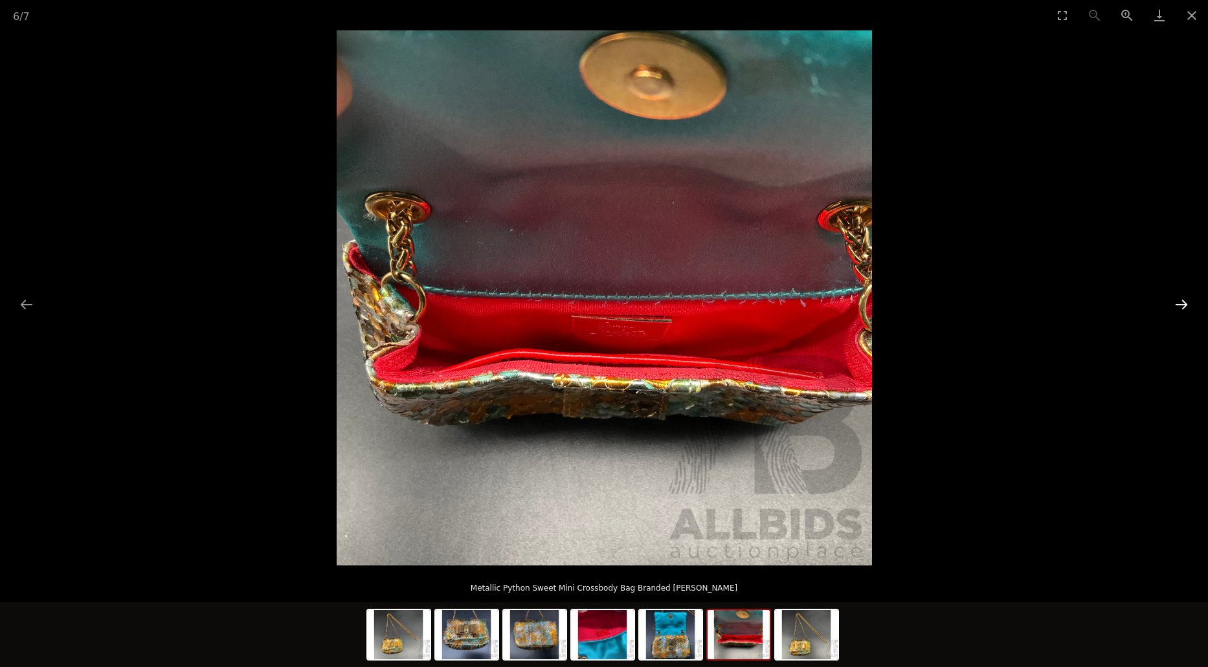
click at [1178, 304] on button "Next slide" at bounding box center [1181, 304] width 27 height 25
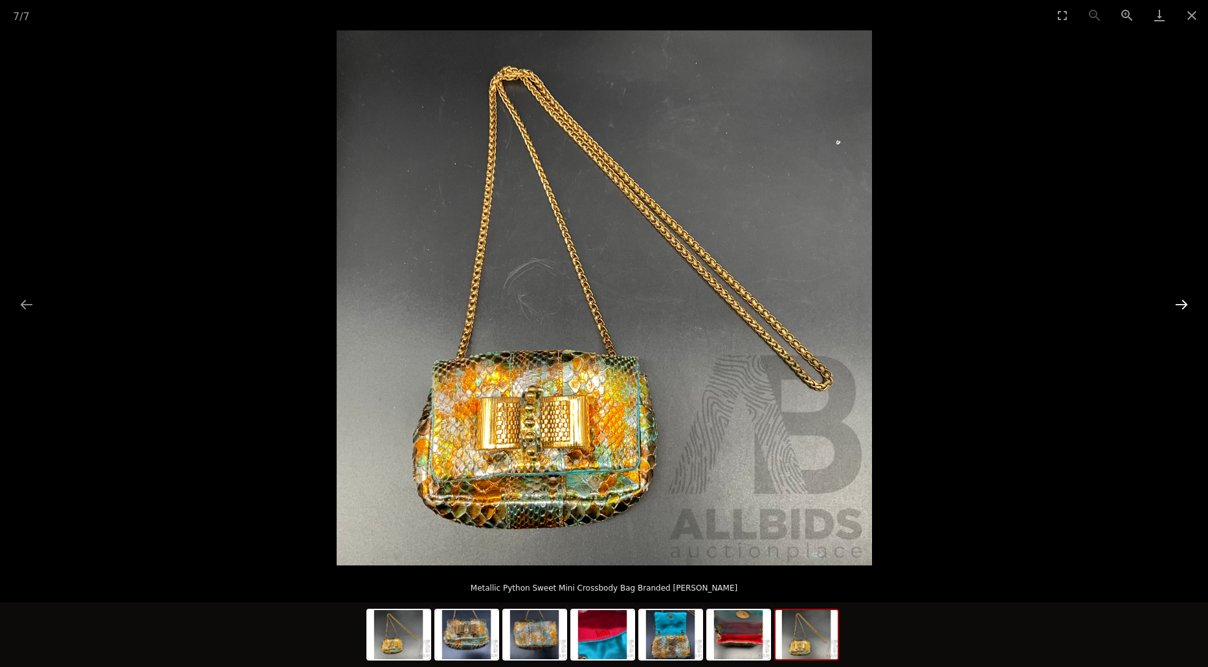
click at [1178, 304] on button "Next slide" at bounding box center [1181, 304] width 27 height 25
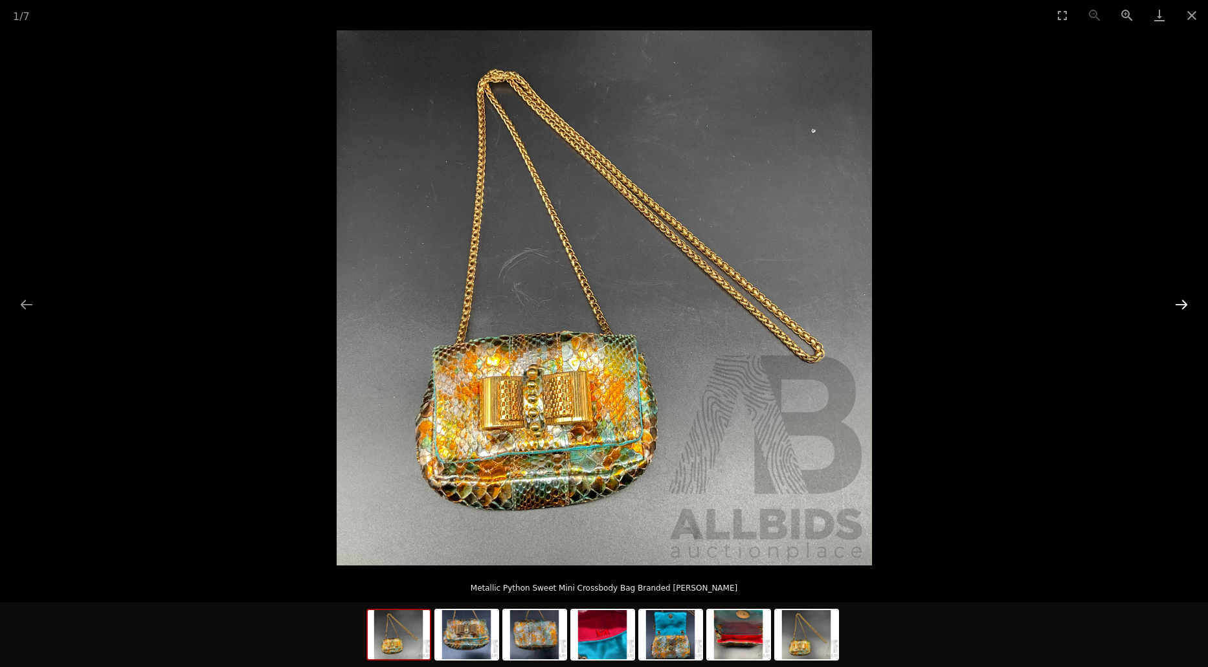
click at [1178, 304] on button "Next slide" at bounding box center [1181, 304] width 27 height 25
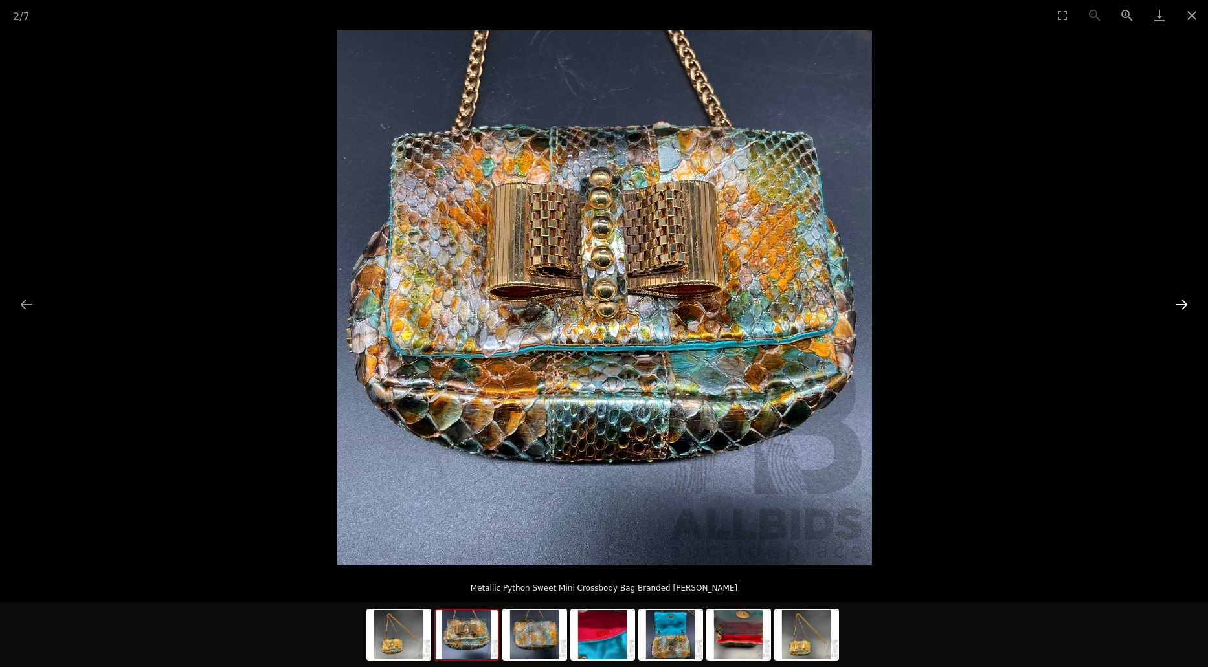
click at [1178, 304] on button "Next slide" at bounding box center [1181, 304] width 27 height 25
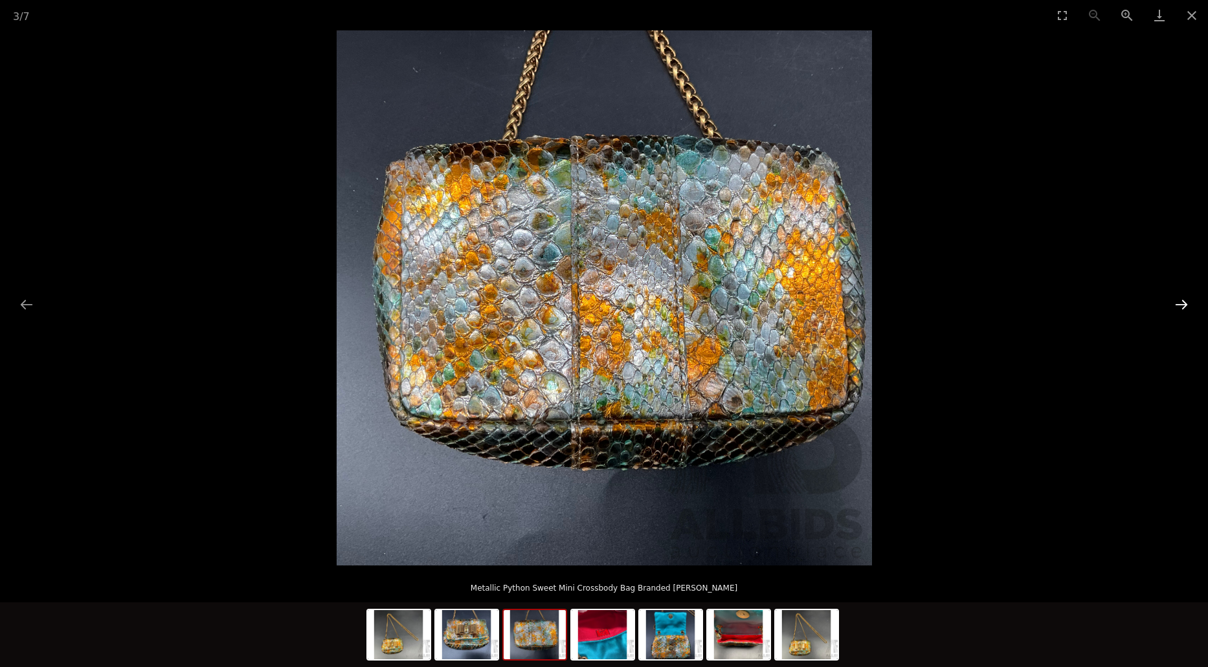
click at [1178, 304] on button "Next slide" at bounding box center [1181, 304] width 27 height 25
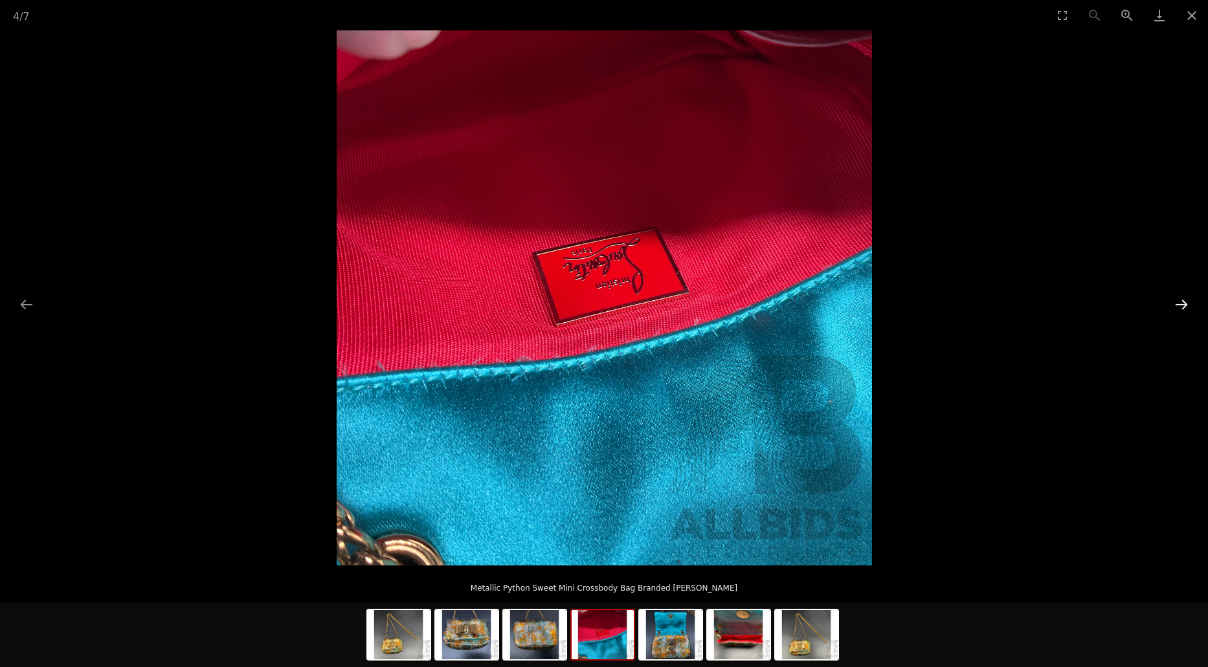
click at [1178, 304] on button "Next slide" at bounding box center [1181, 304] width 27 height 25
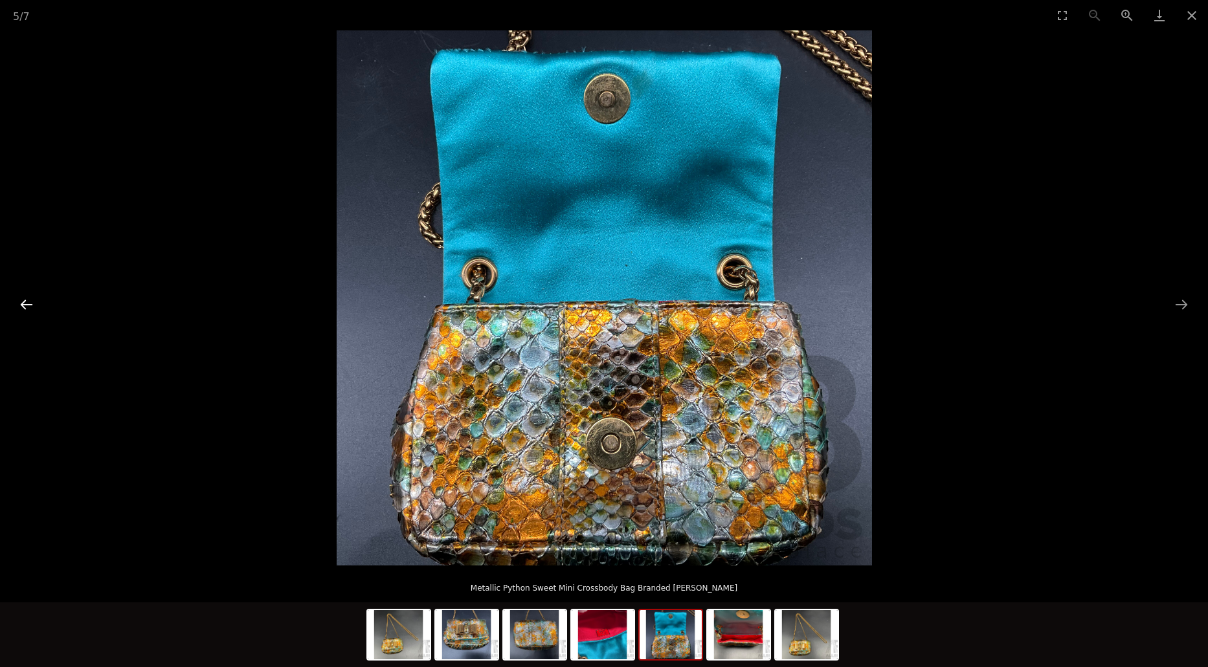
click at [16, 304] on button "Previous slide" at bounding box center [26, 304] width 27 height 25
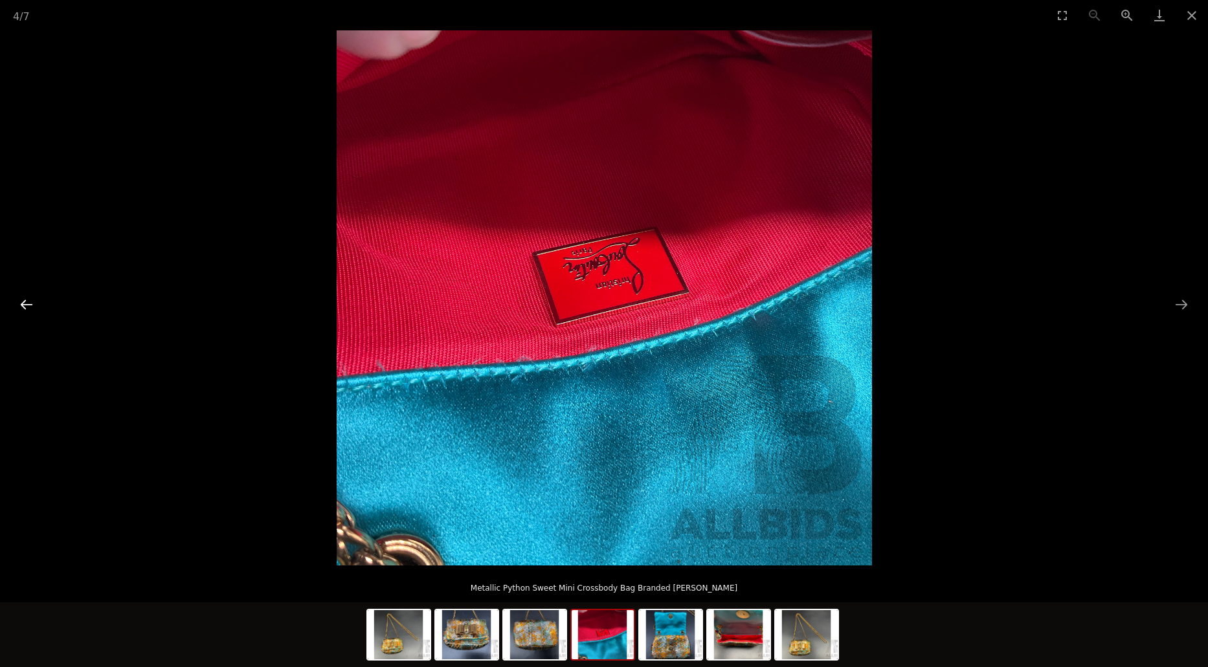
click at [16, 304] on button "Previous slide" at bounding box center [26, 304] width 27 height 25
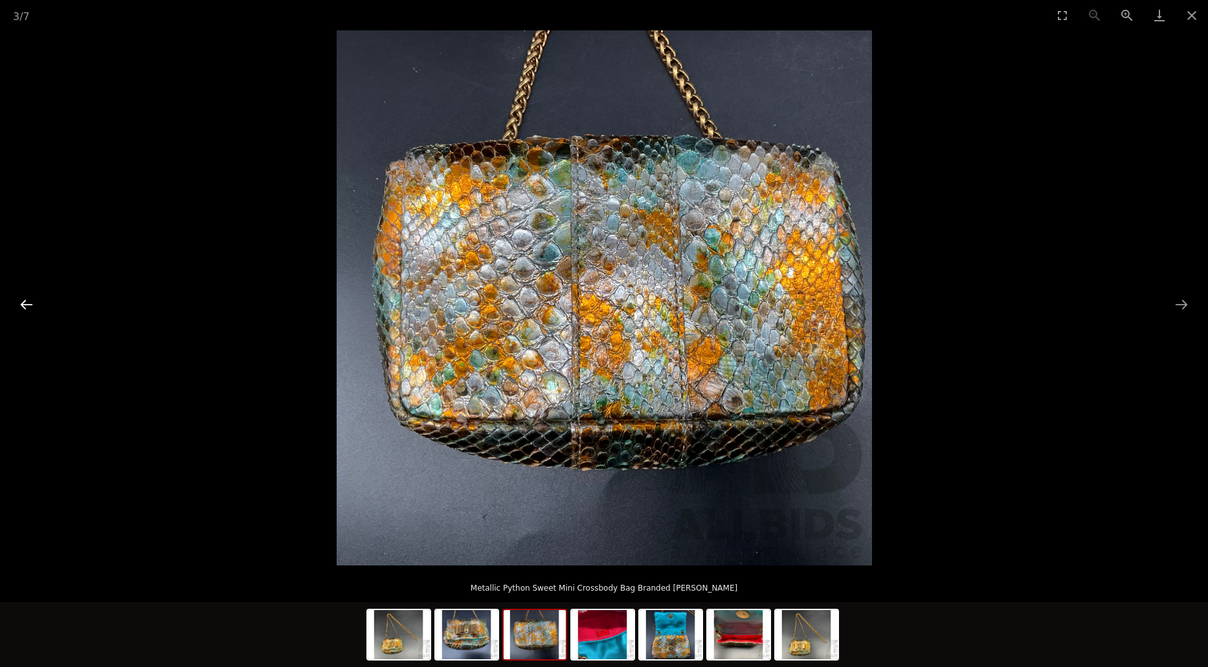
click at [16, 304] on button "Previous slide" at bounding box center [26, 304] width 27 height 25
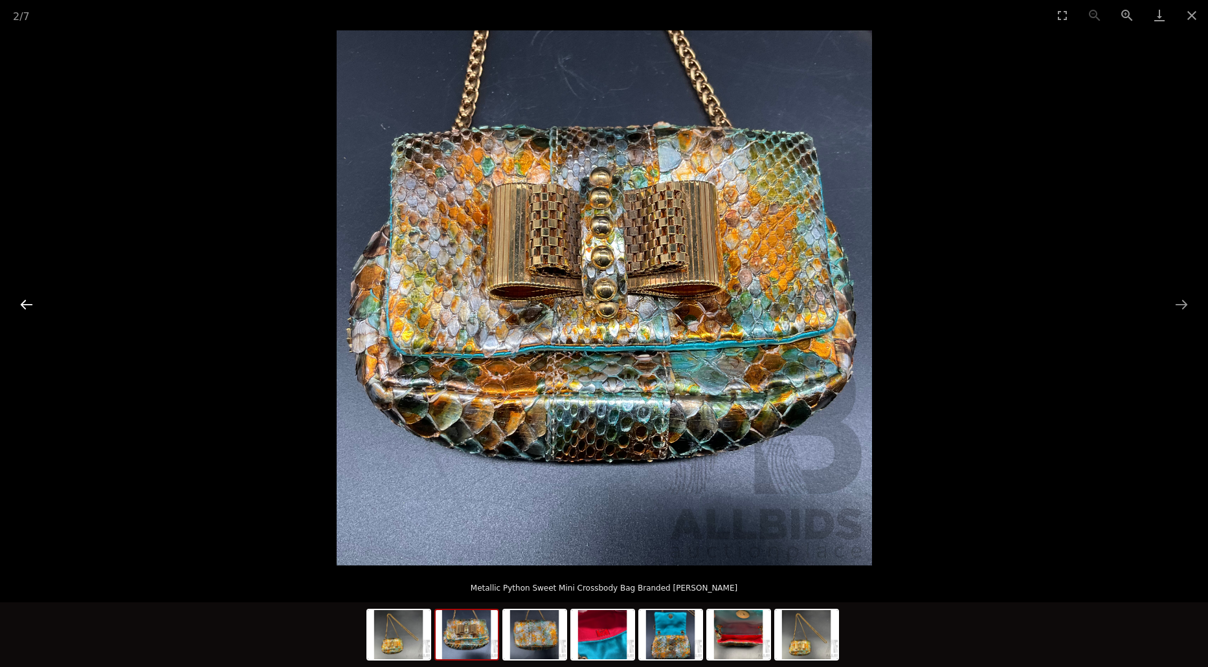
click at [16, 304] on button "Previous slide" at bounding box center [26, 304] width 27 height 25
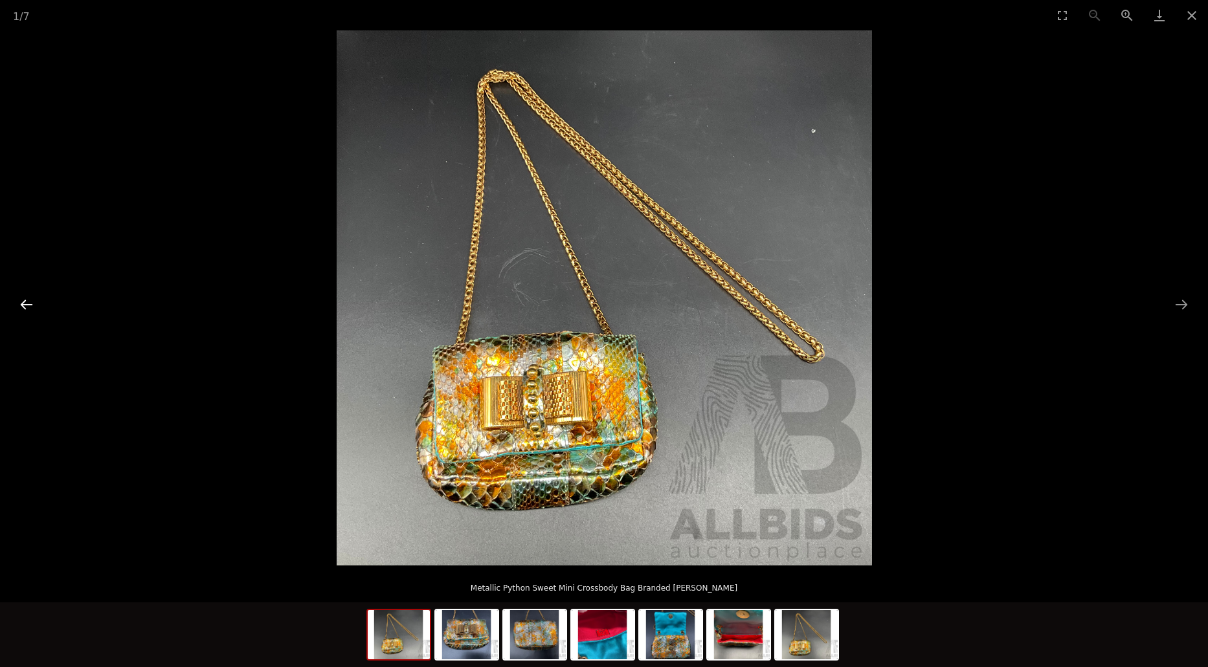
click at [16, 304] on button "Previous slide" at bounding box center [26, 304] width 27 height 25
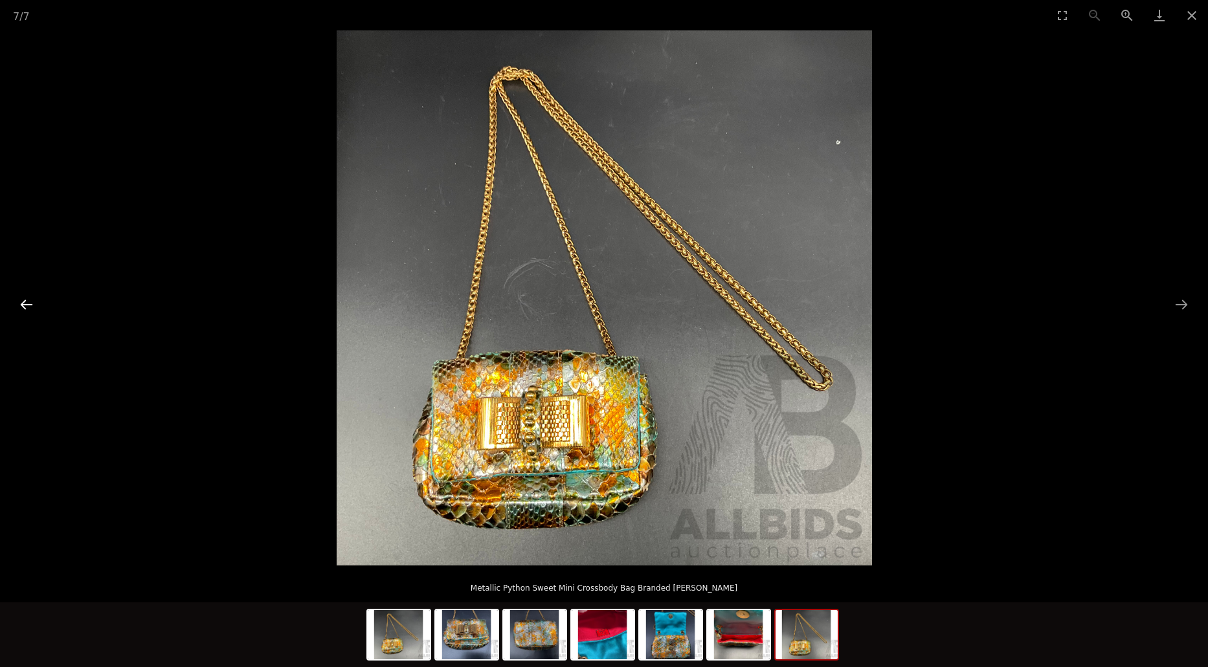
click at [16, 304] on button "Previous slide" at bounding box center [26, 304] width 27 height 25
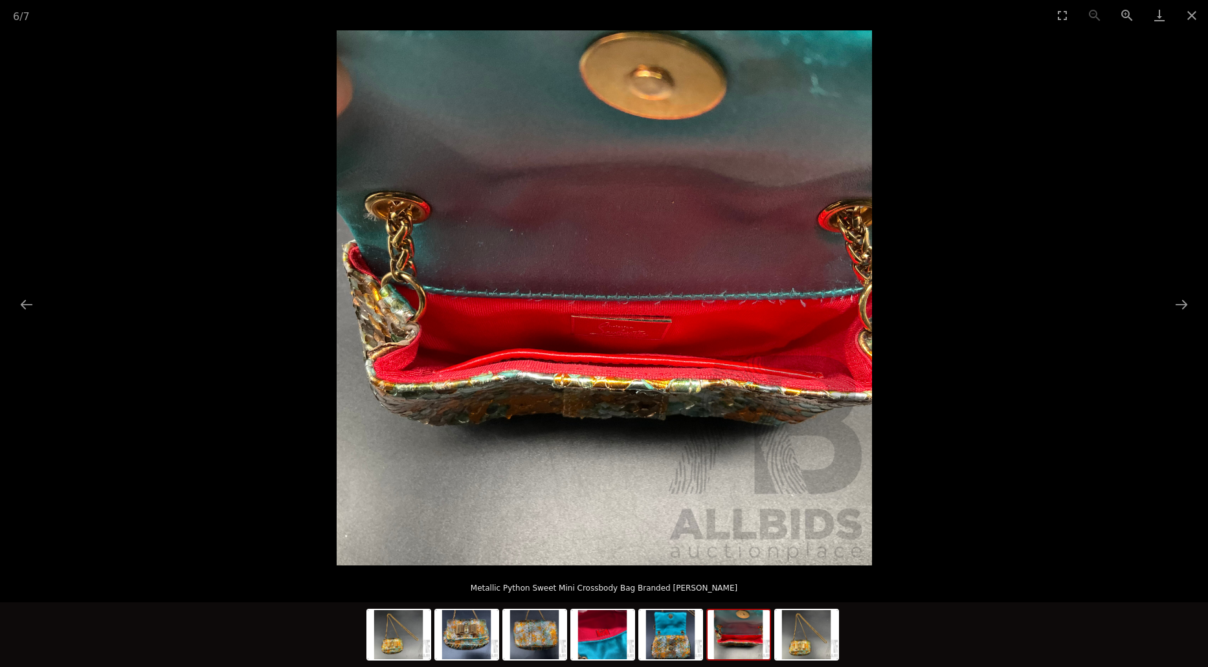
click at [480, 313] on img at bounding box center [604, 297] width 535 height 535
